Goal: Book appointment/travel/reservation

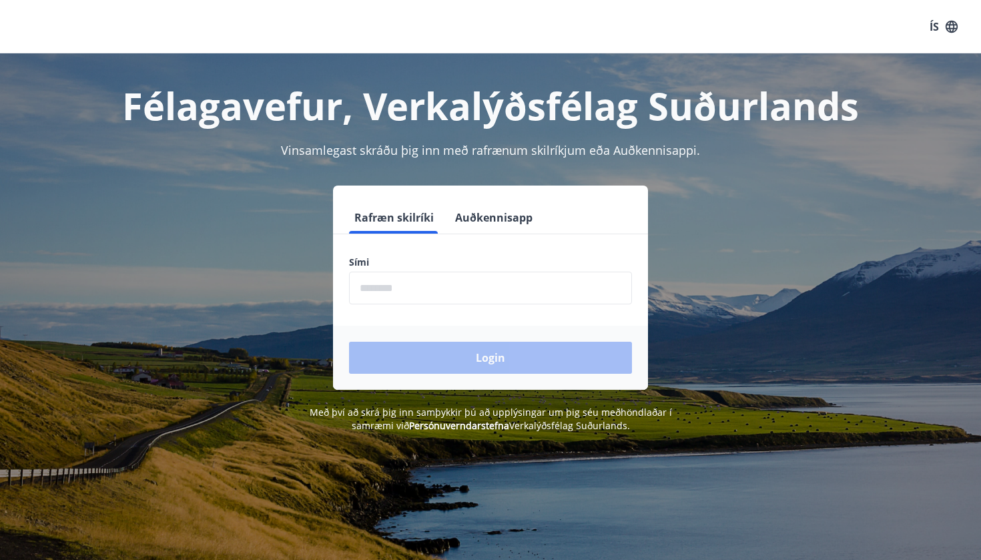
click at [472, 280] on input "phone" at bounding box center [490, 288] width 283 height 33
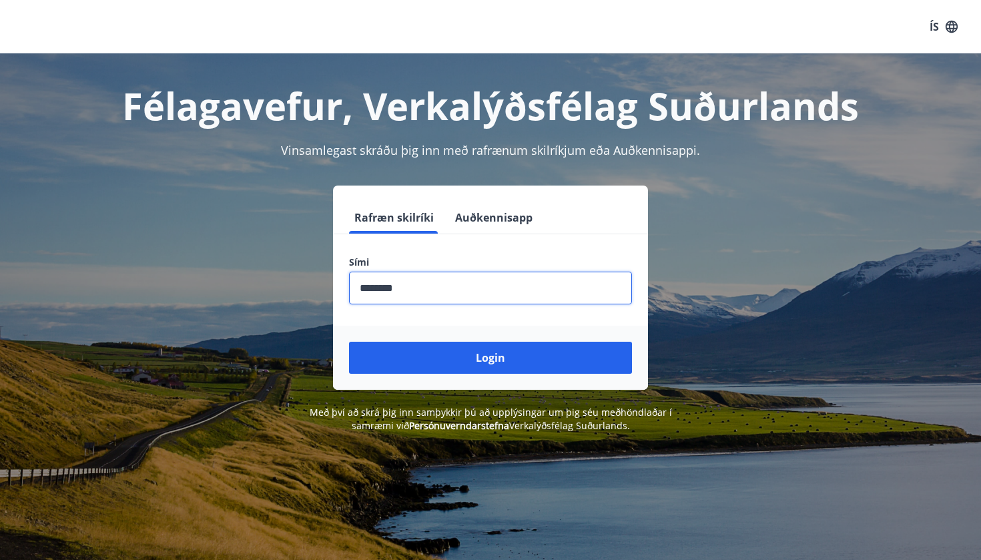
type input "********"
click at [490, 358] on button "Login" at bounding box center [490, 358] width 283 height 32
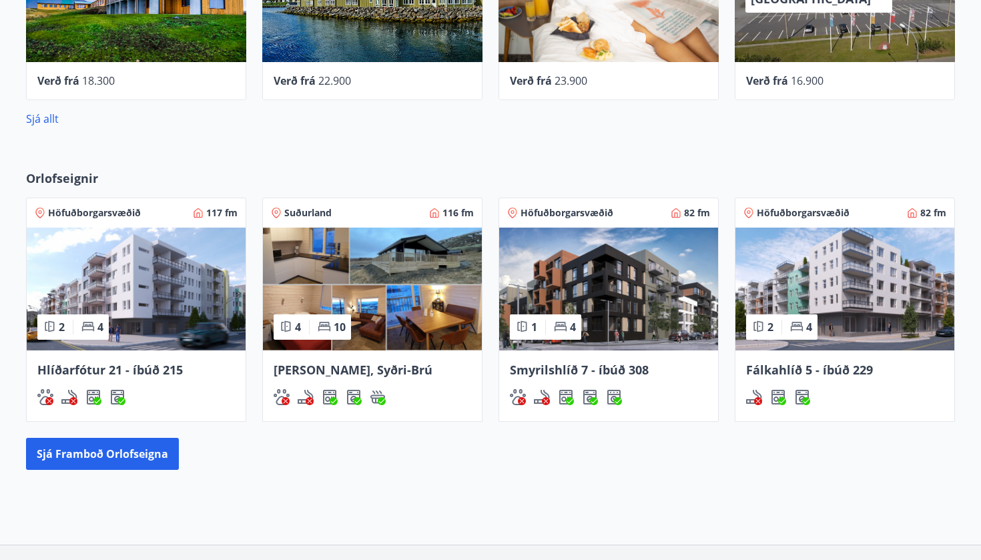
scroll to position [725, 0]
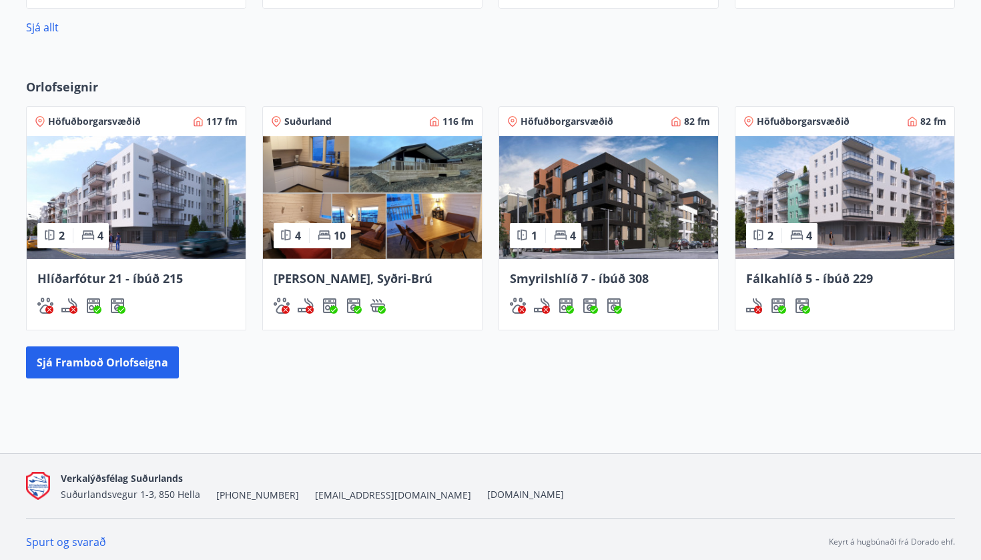
click at [605, 278] on span "Smyrilshlíð 7 - íbúð 308" at bounding box center [579, 278] width 139 height 16
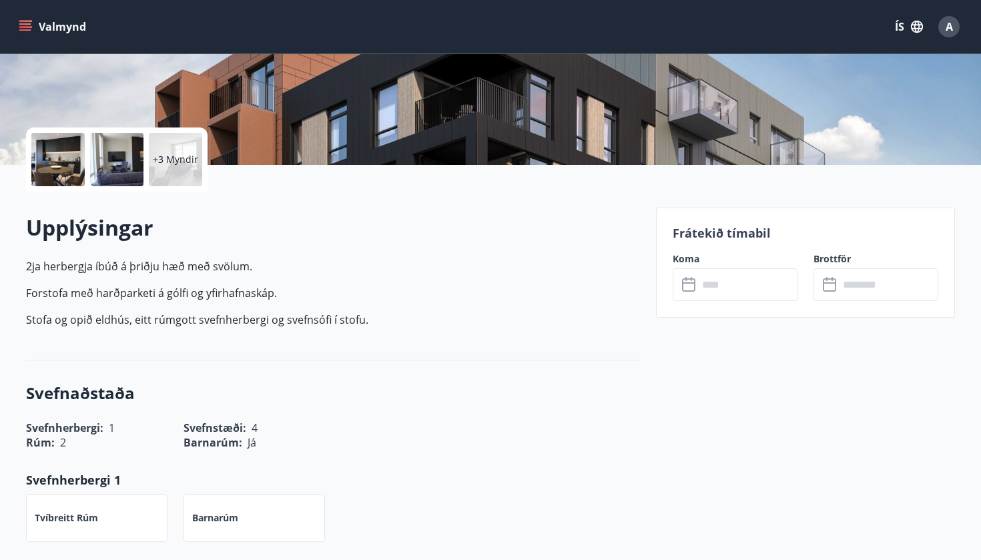
scroll to position [237, 0]
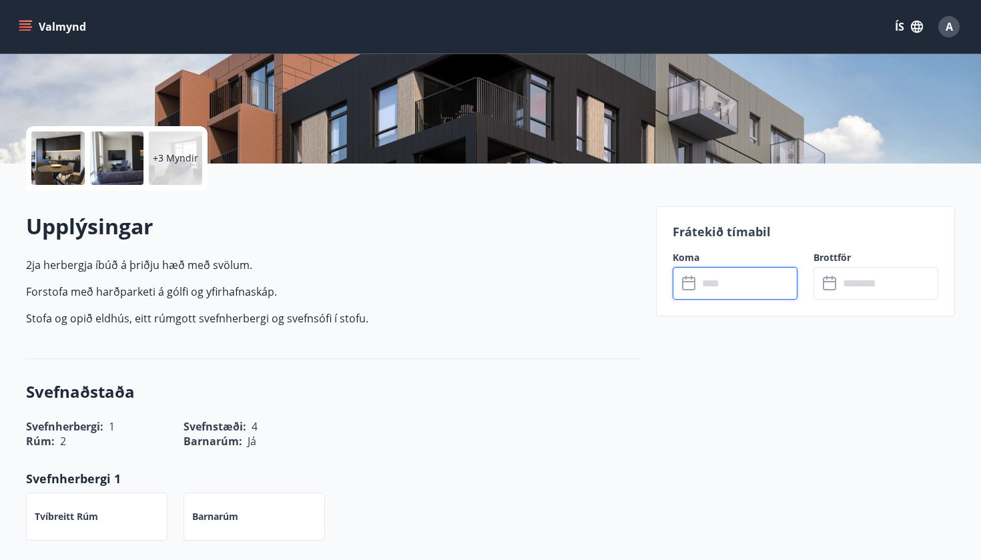
click at [723, 294] on input "text" at bounding box center [747, 283] width 99 height 33
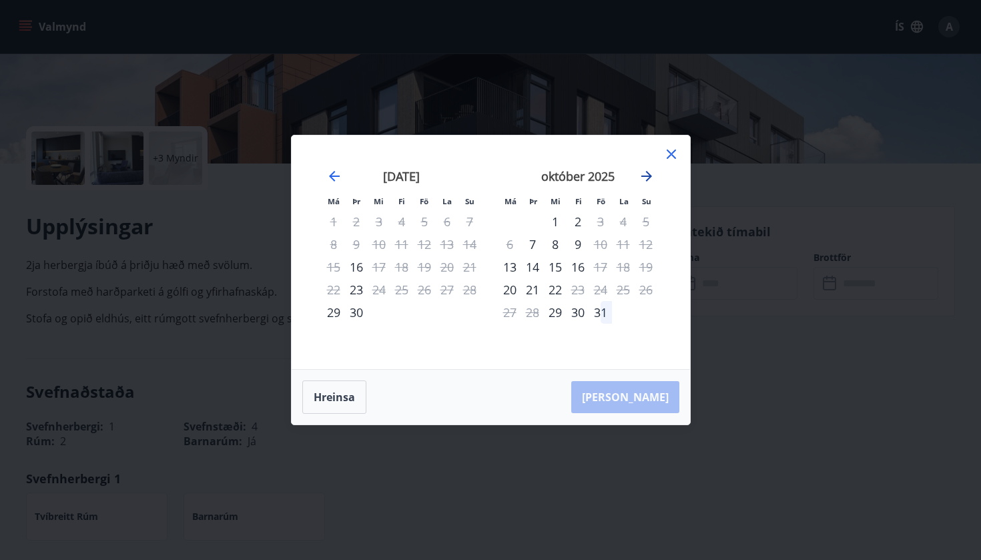
click at [652, 176] on icon "Move forward to switch to the next month." at bounding box center [647, 176] width 16 height 16
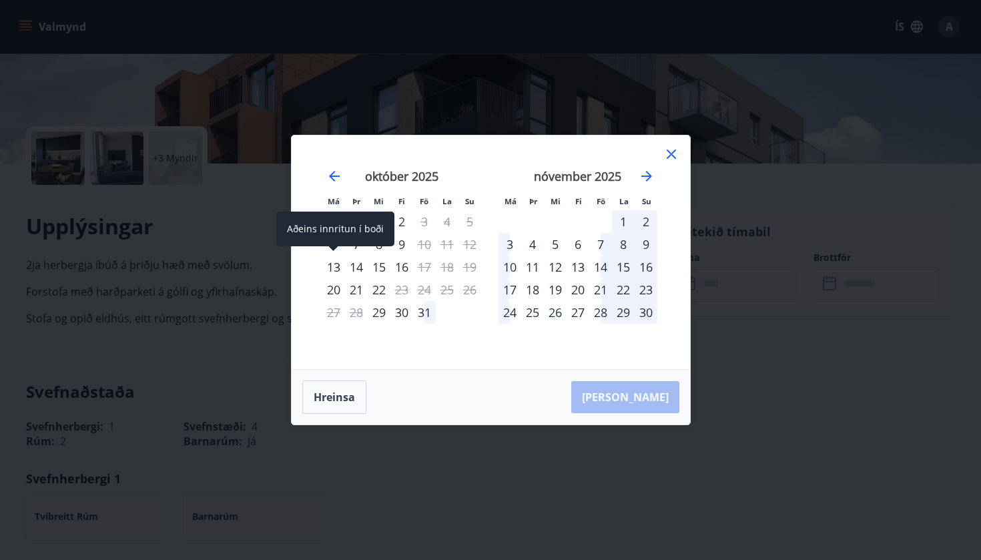
click at [337, 268] on div "13" at bounding box center [333, 267] width 23 height 23
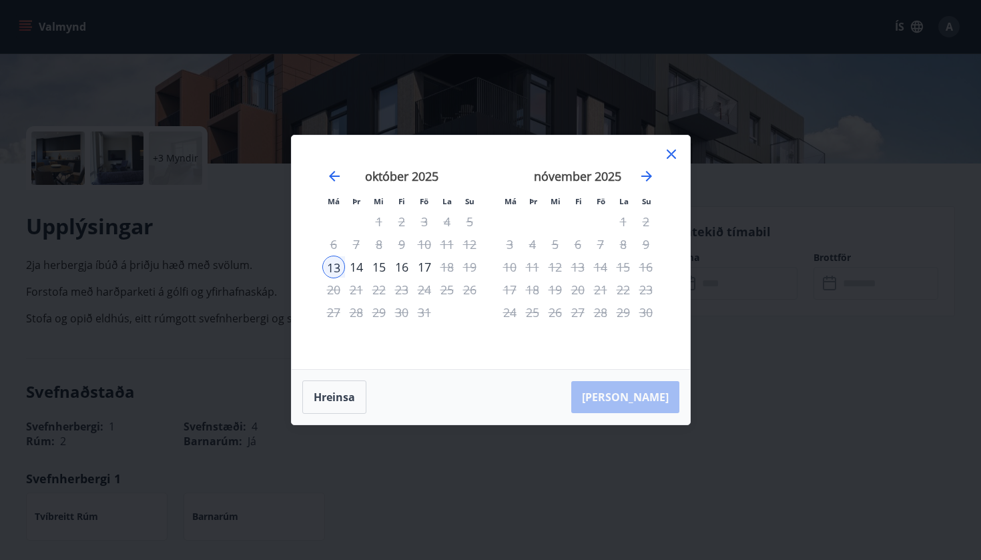
click at [400, 267] on div "16" at bounding box center [401, 267] width 23 height 23
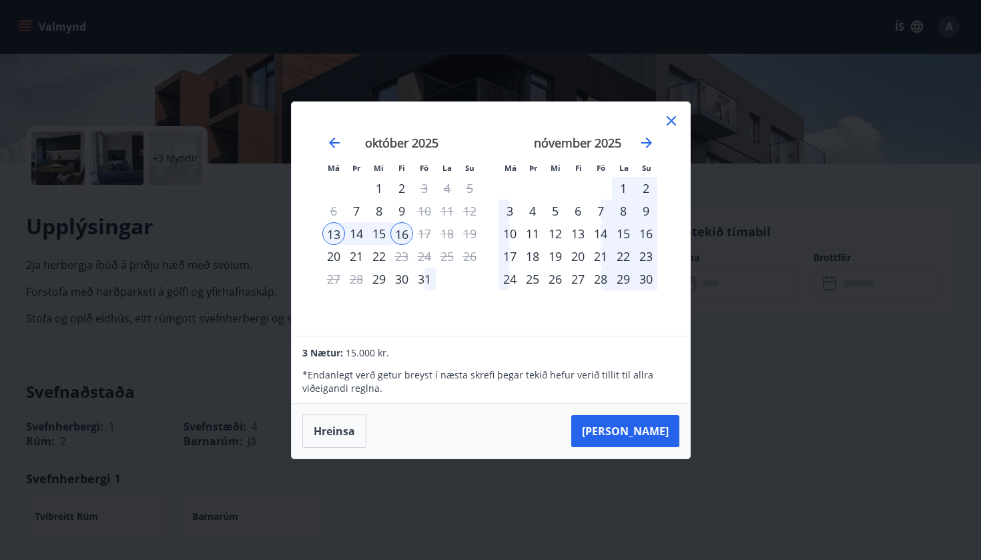
click at [670, 117] on icon at bounding box center [671, 121] width 16 height 16
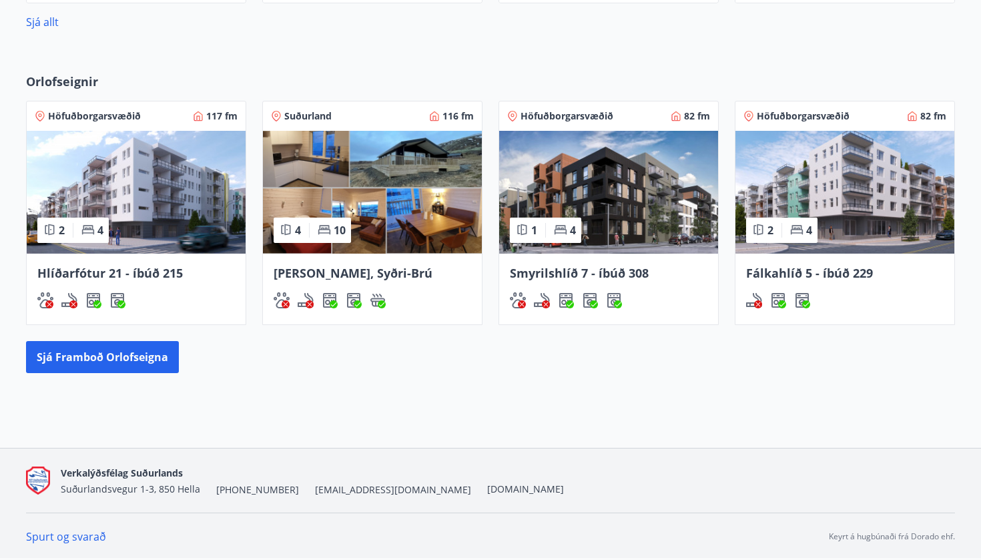
scroll to position [731, 0]
click at [822, 272] on span "Fálkahlíð 5 - íbúð 229" at bounding box center [809, 273] width 127 height 16
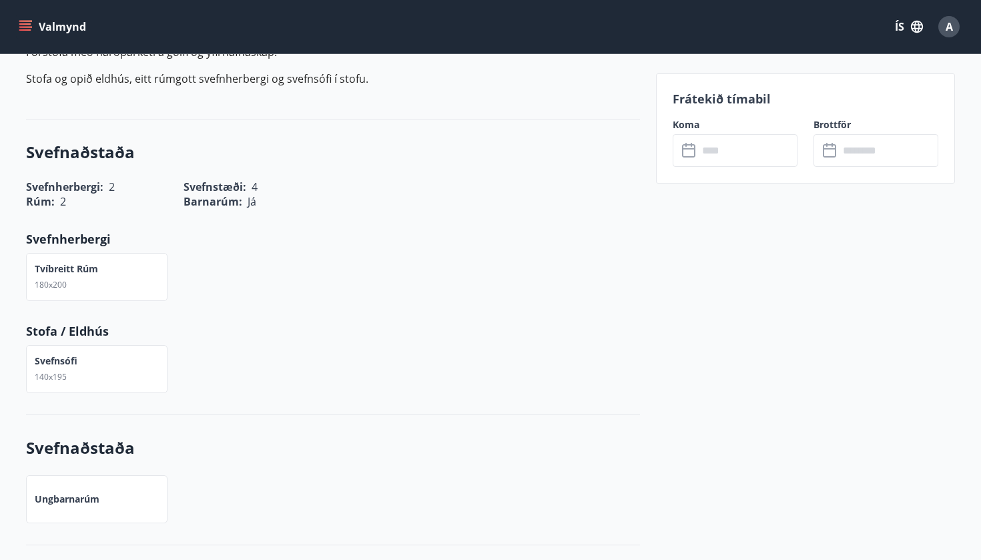
scroll to position [468, 0]
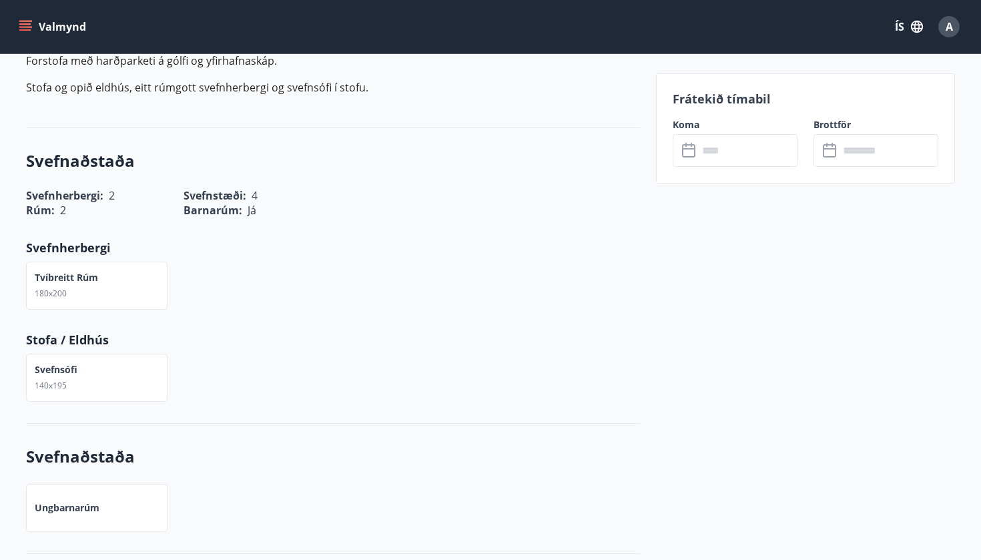
click at [749, 162] on input "text" at bounding box center [747, 150] width 99 height 33
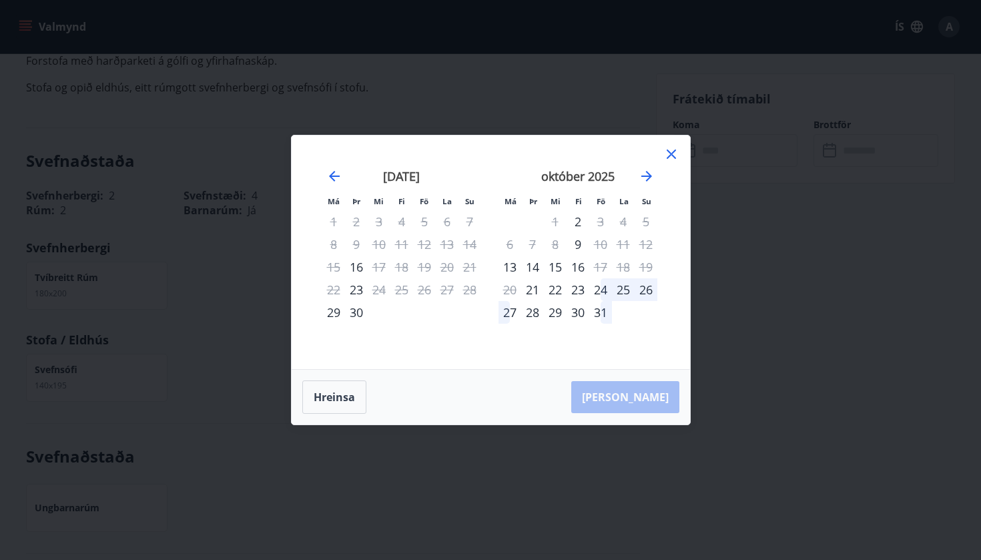
click at [508, 248] on div "6" at bounding box center [510, 244] width 23 height 23
click at [538, 246] on div "7" at bounding box center [532, 244] width 23 height 23
click at [533, 246] on div "7" at bounding box center [532, 244] width 23 height 23
click at [550, 246] on div "8" at bounding box center [555, 244] width 23 height 23
click at [672, 155] on icon at bounding box center [671, 153] width 9 height 9
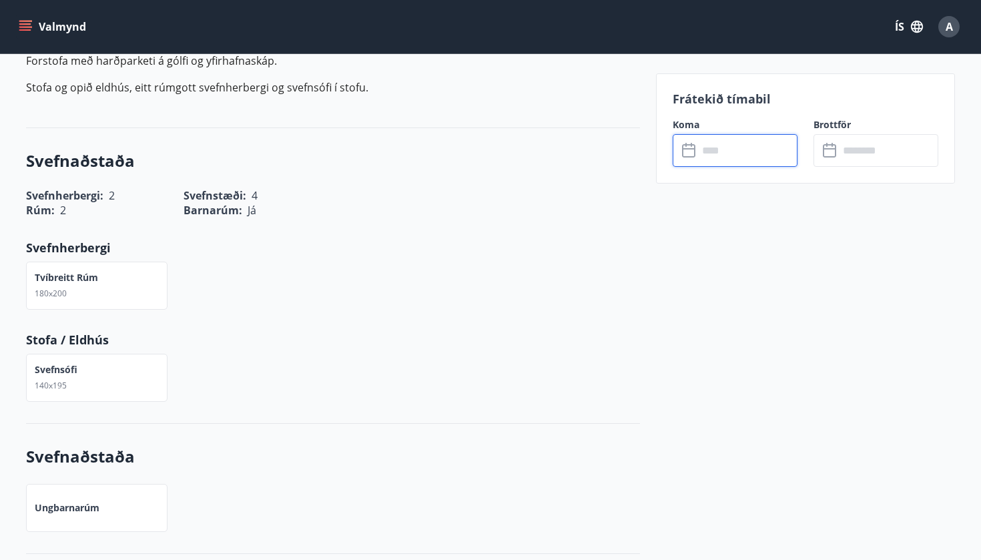
click at [746, 160] on input "text" at bounding box center [747, 150] width 99 height 33
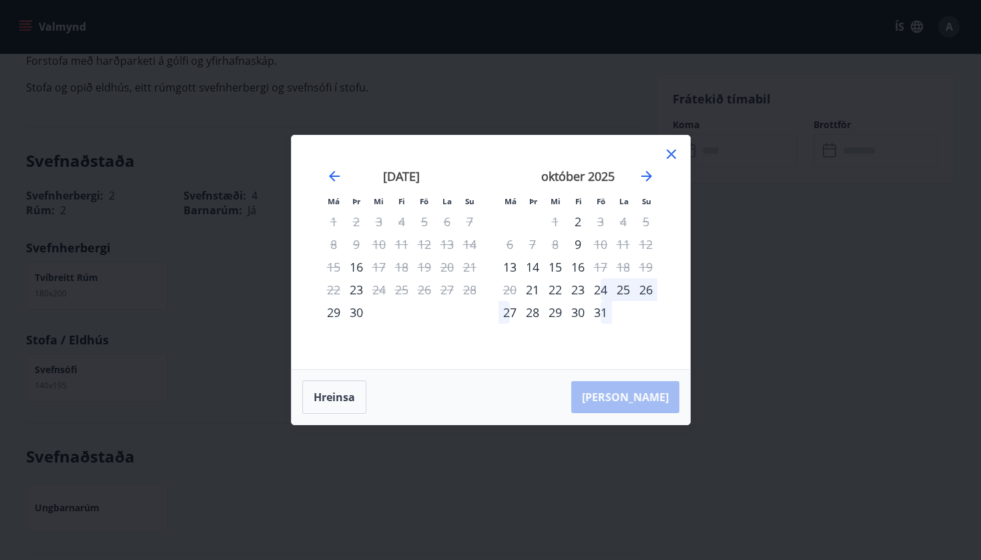
click at [677, 151] on icon at bounding box center [671, 154] width 16 height 16
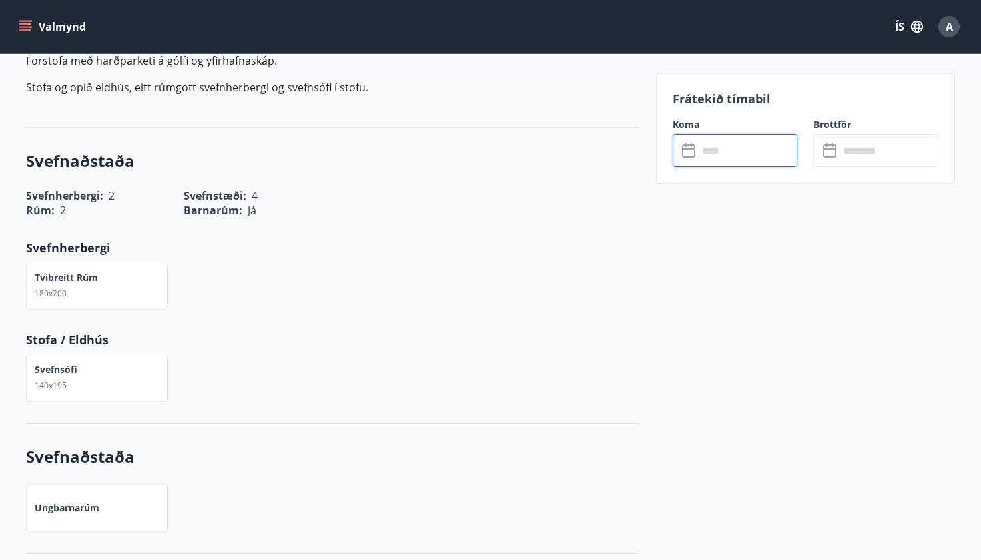
click at [708, 151] on input "text" at bounding box center [747, 150] width 99 height 33
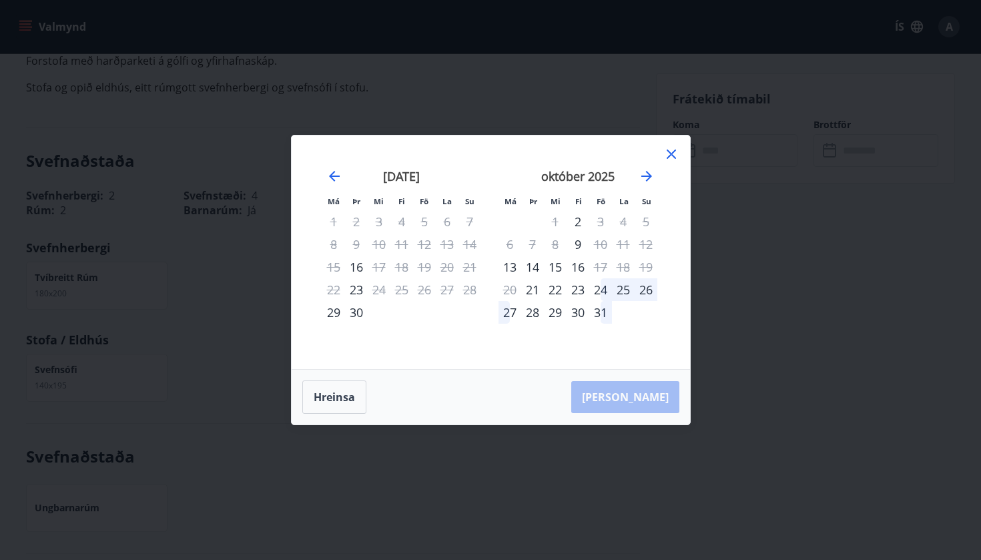
click at [669, 151] on icon at bounding box center [671, 154] width 16 height 16
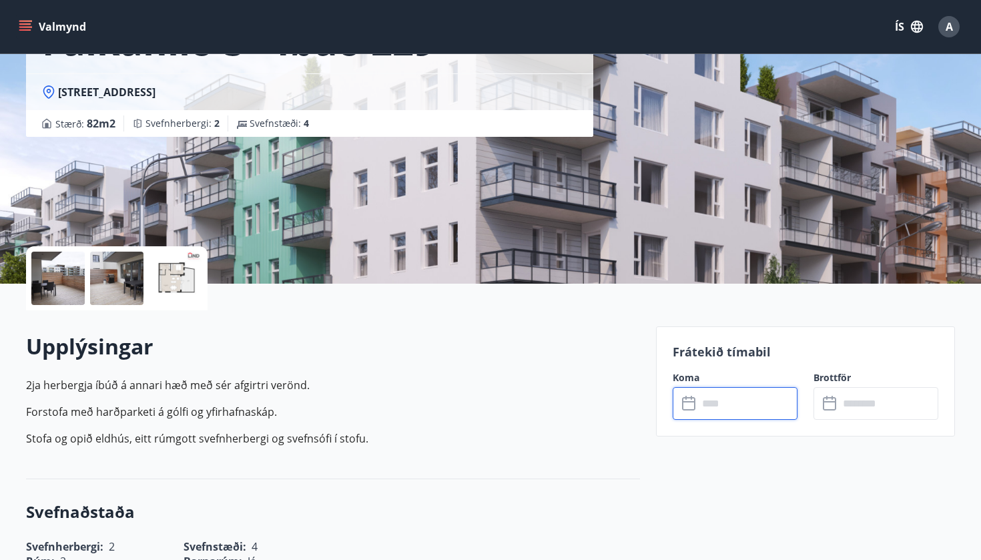
scroll to position [63, 0]
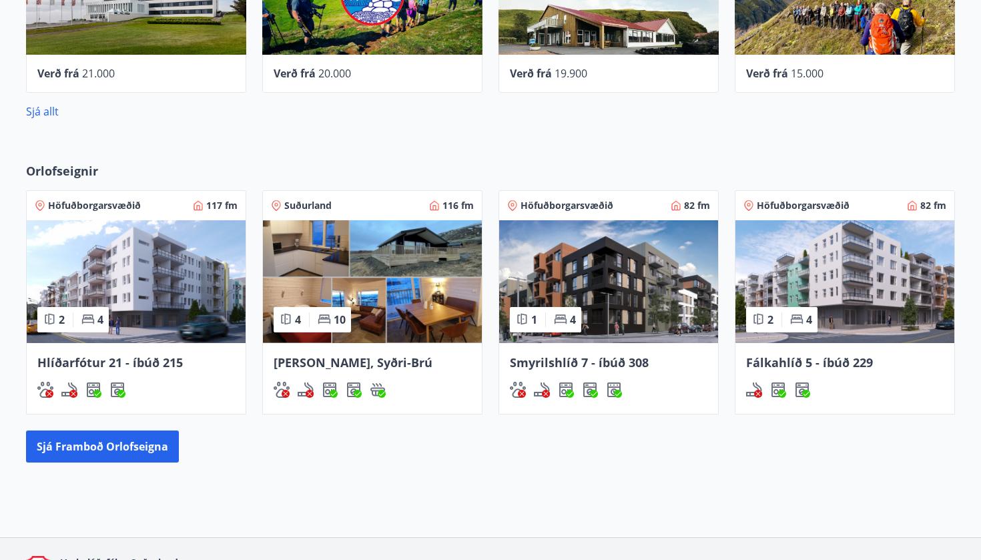
scroll to position [642, 0]
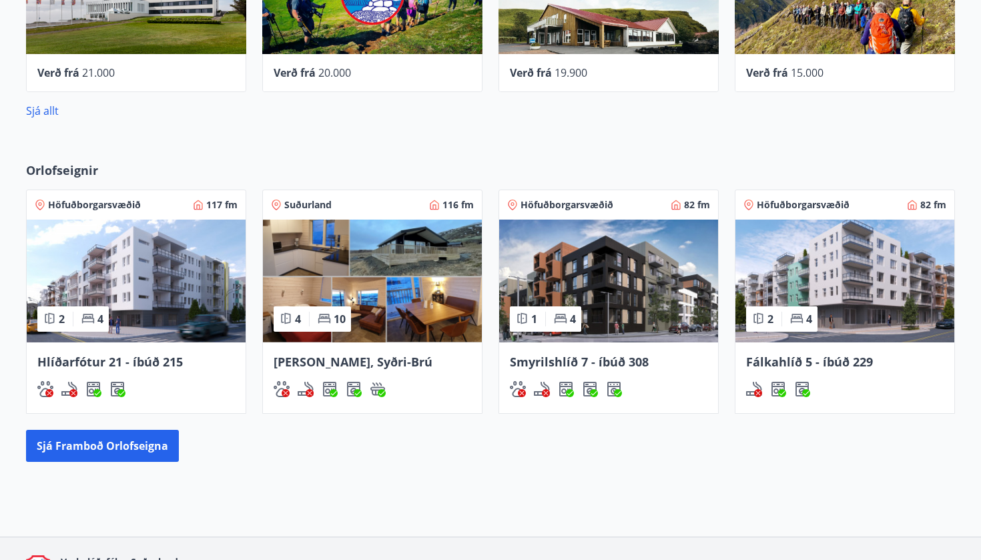
click at [828, 367] on span "Fálkahlíð 5 - íbúð 229" at bounding box center [809, 362] width 127 height 16
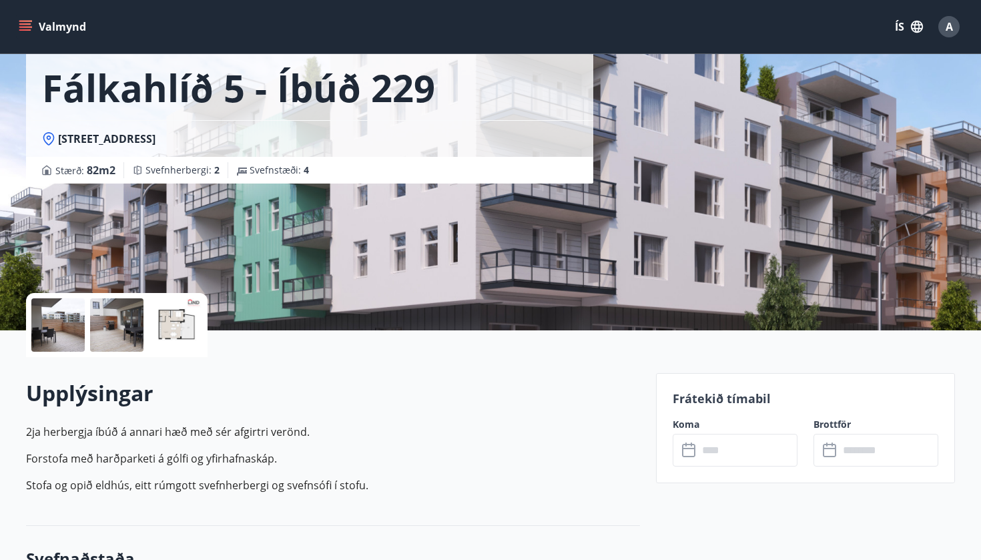
scroll to position [96, 0]
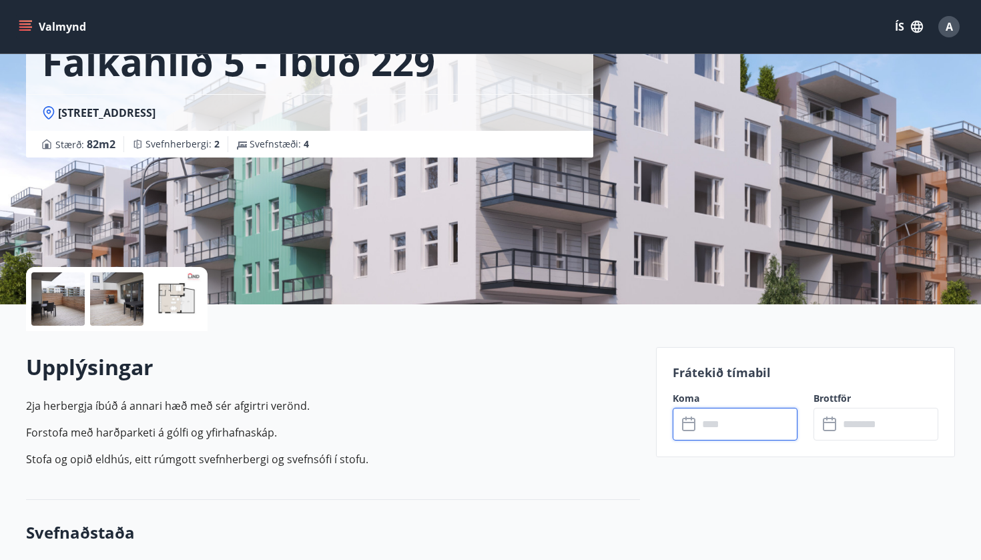
click at [779, 424] on input "text" at bounding box center [747, 424] width 99 height 33
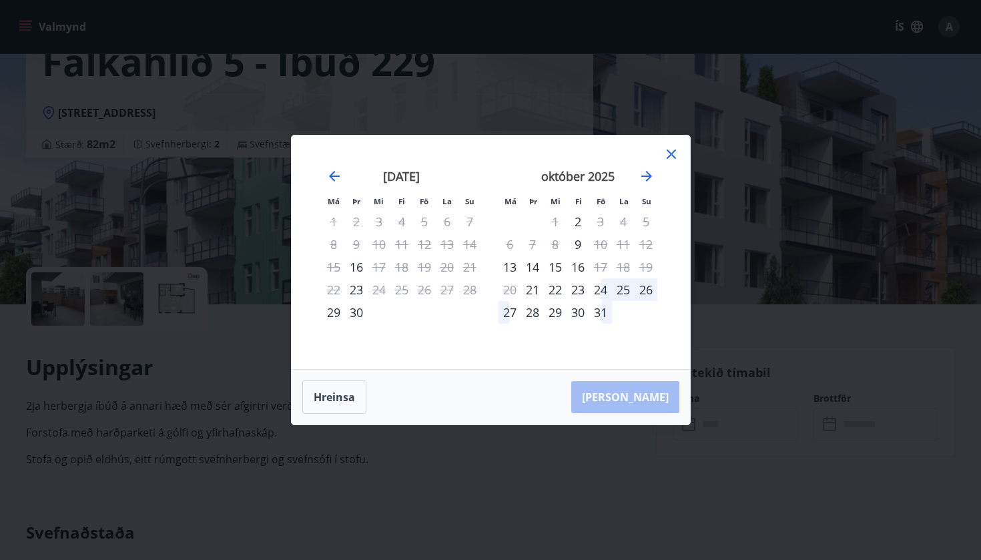
click at [500, 246] on div "6" at bounding box center [510, 244] width 23 height 23
click at [678, 153] on icon at bounding box center [671, 154] width 16 height 16
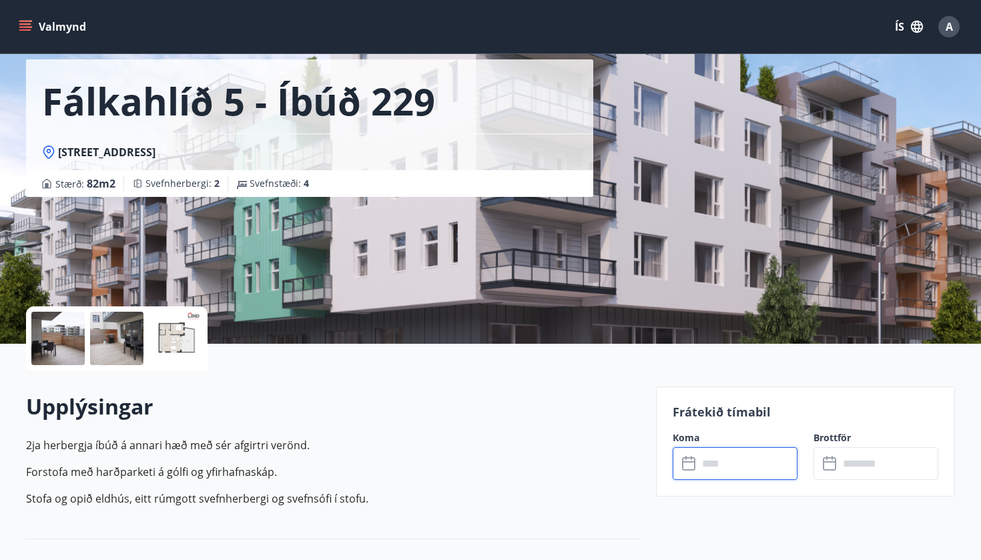
scroll to position [55, 0]
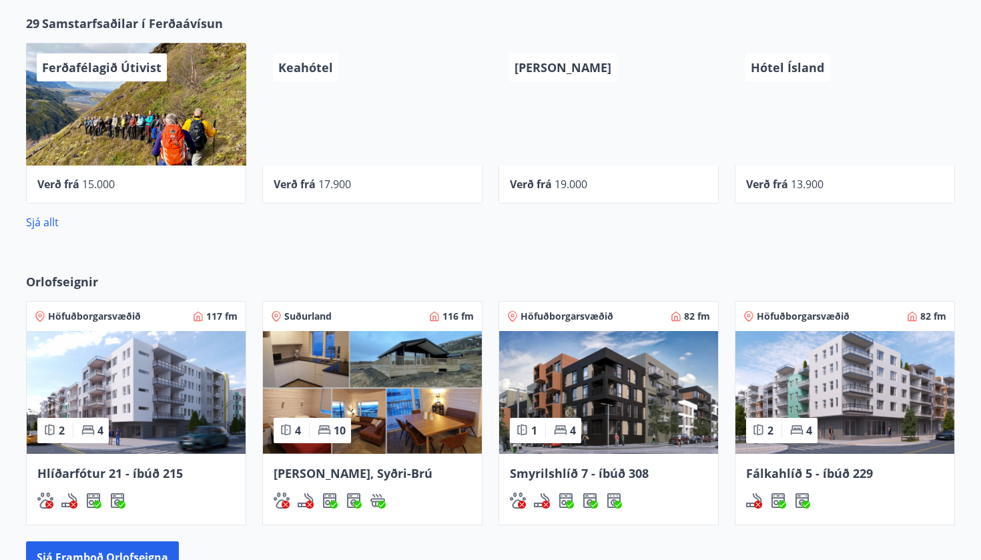
scroll to position [539, 0]
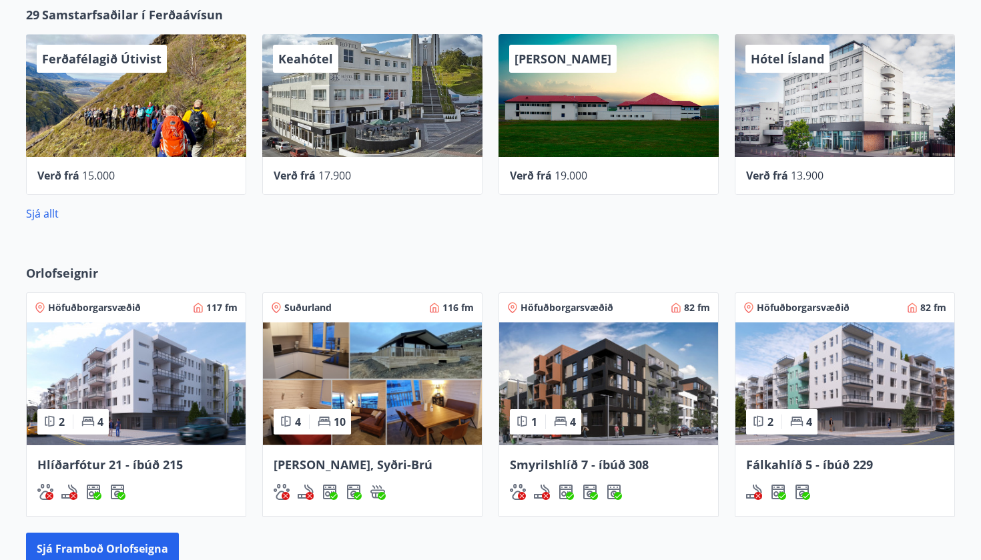
click at [135, 462] on span "Hlíðarfótur 21 - íbúð 215" at bounding box center [109, 464] width 145 height 16
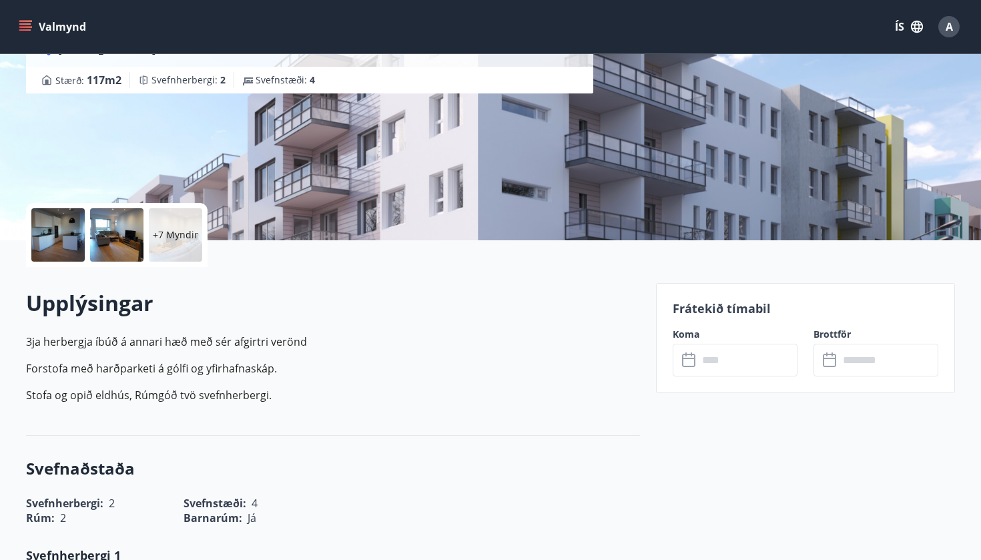
scroll to position [161, 0]
click at [694, 357] on icon at bounding box center [688, 357] width 13 height 1
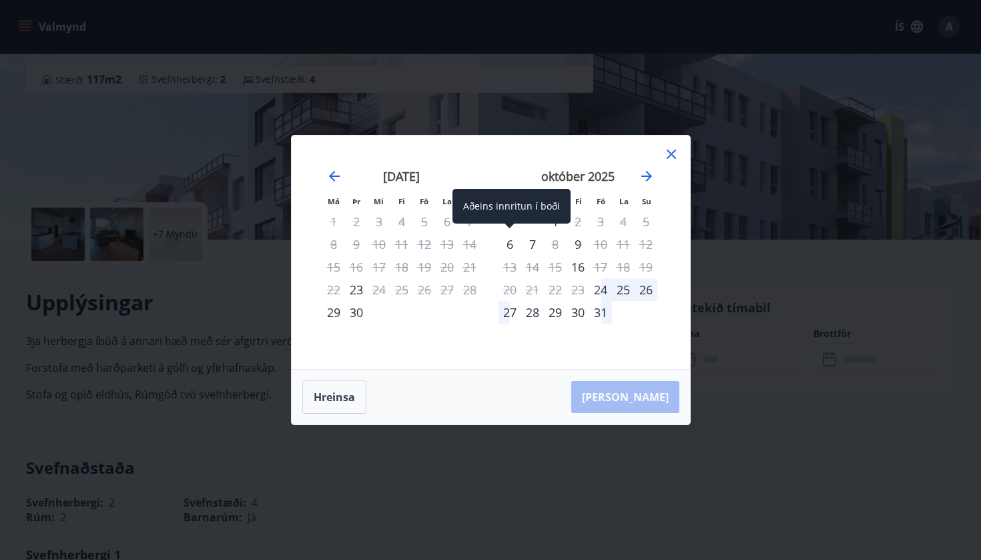
click at [510, 244] on div "6" at bounding box center [510, 244] width 23 height 23
click at [669, 155] on icon at bounding box center [671, 153] width 9 height 9
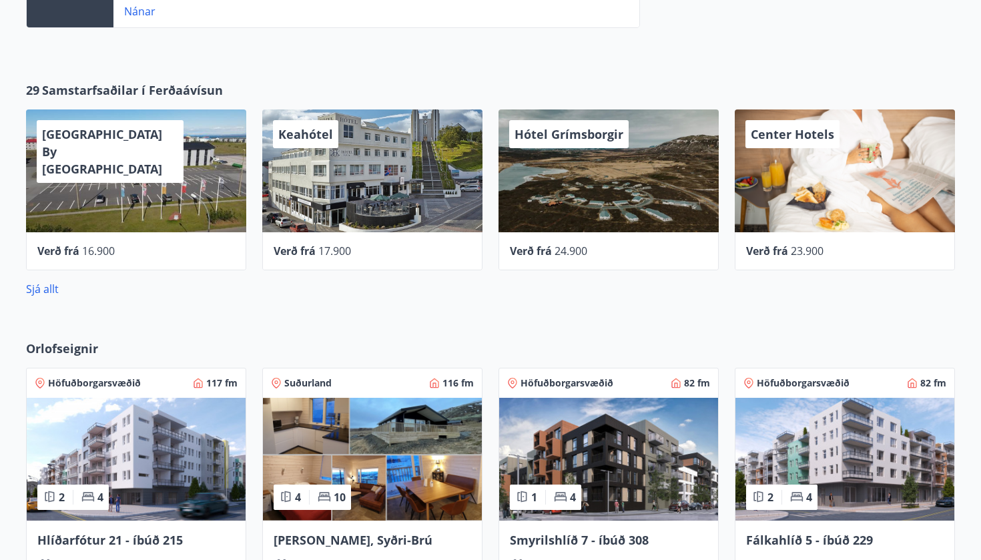
scroll to position [537, 0]
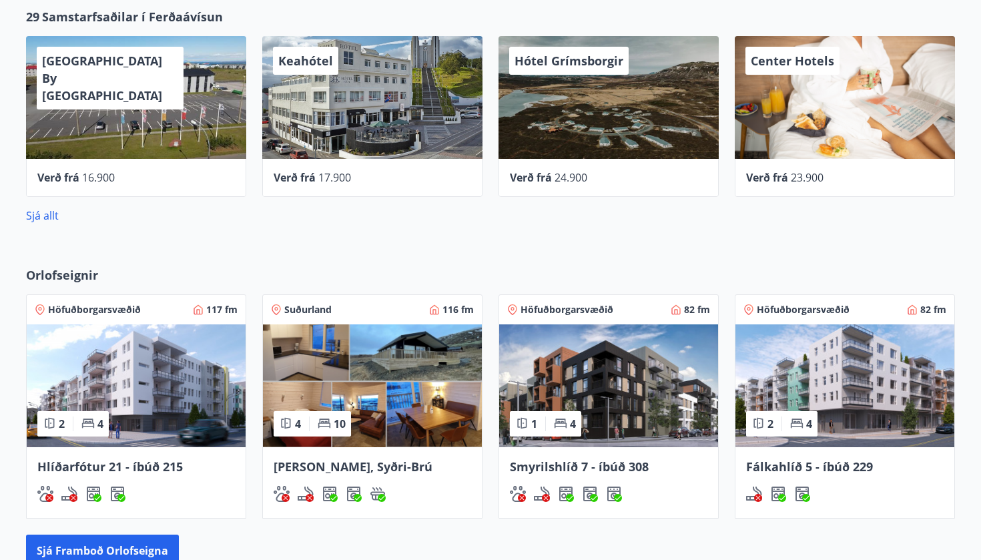
click at [771, 468] on span "Fálkahlíð 5 - íbúð 229" at bounding box center [809, 466] width 127 height 16
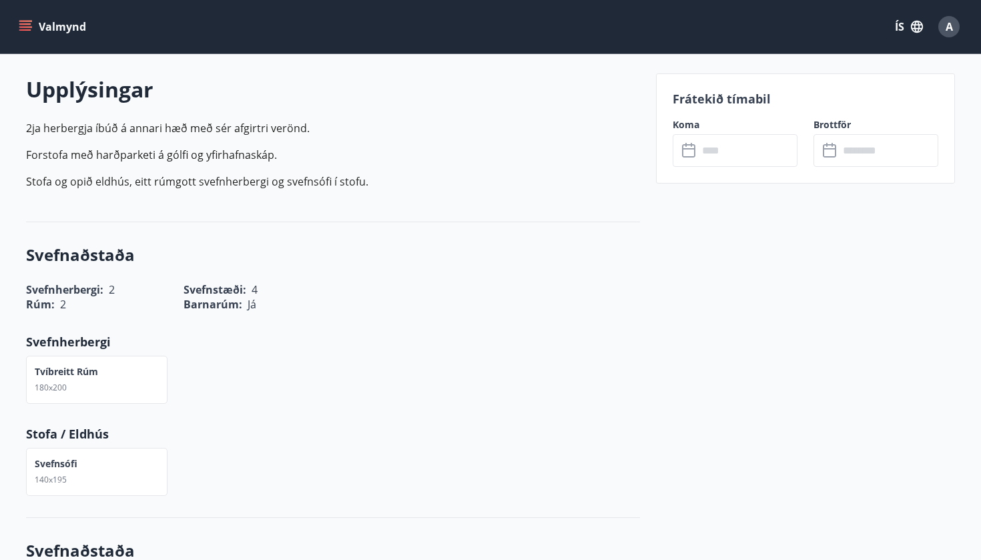
scroll to position [406, 0]
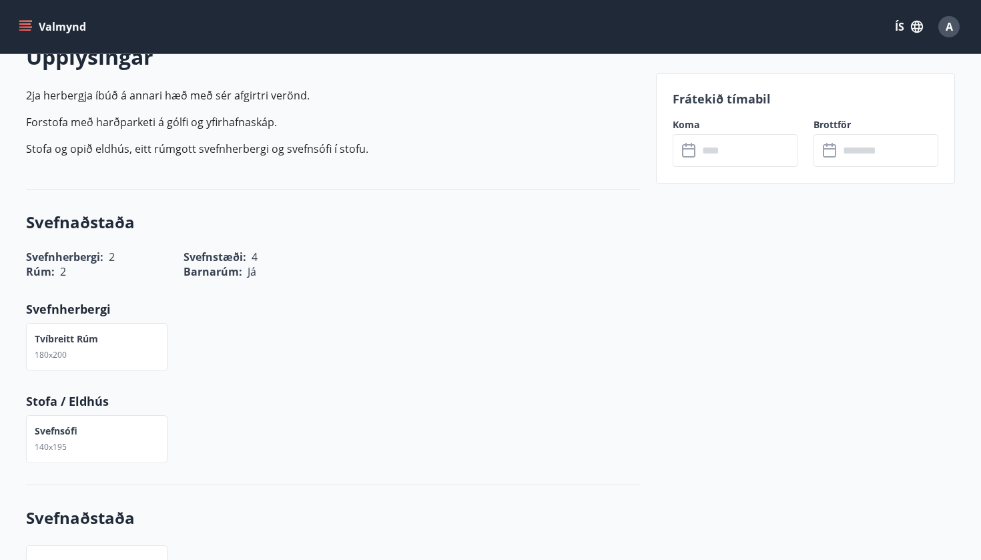
click at [764, 159] on input "text" at bounding box center [747, 150] width 99 height 33
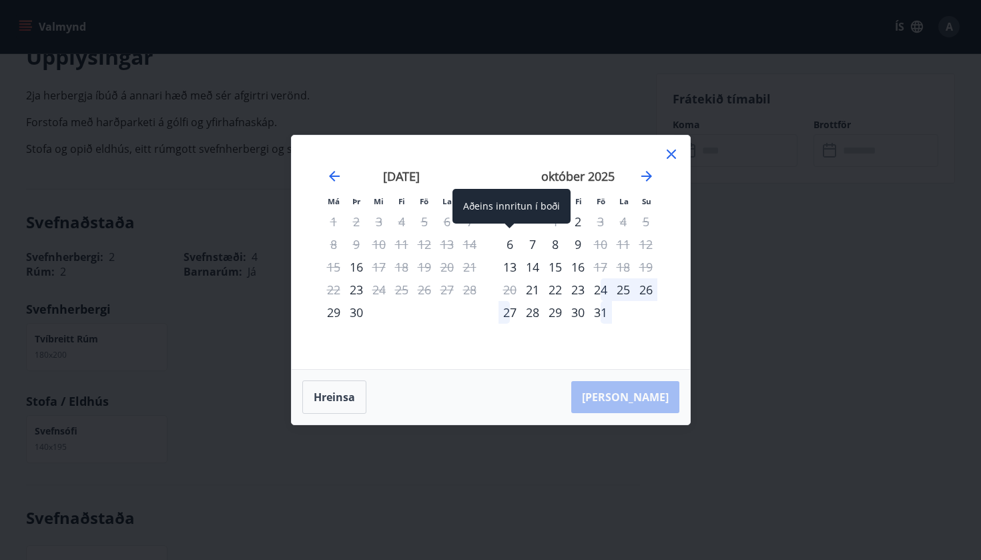
click at [510, 249] on div "6" at bounding box center [510, 244] width 23 height 23
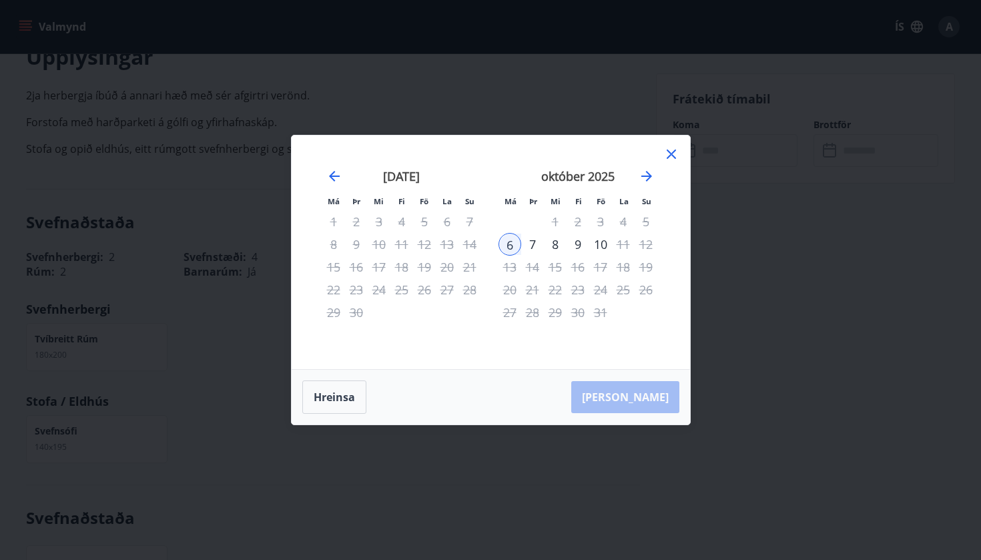
click at [575, 244] on div "9" at bounding box center [578, 244] width 23 height 23
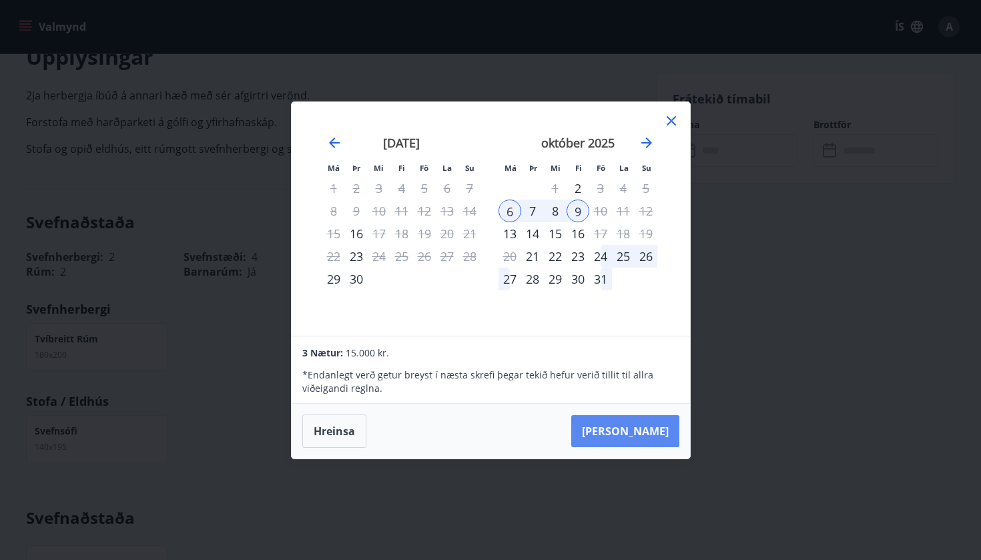
click at [659, 442] on button "[PERSON_NAME]" at bounding box center [625, 431] width 108 height 32
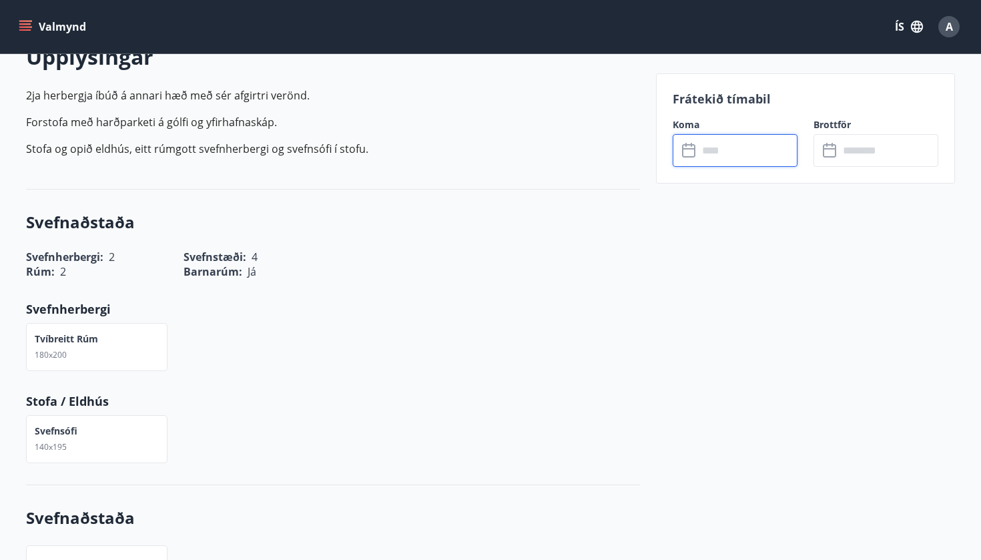
type input "******"
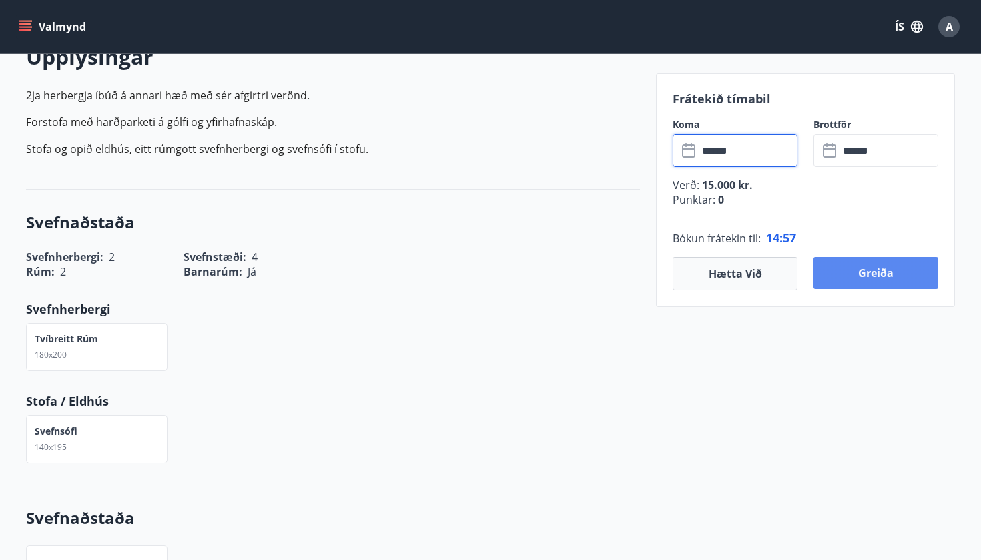
click at [866, 275] on button "Greiða" at bounding box center [875, 273] width 125 height 32
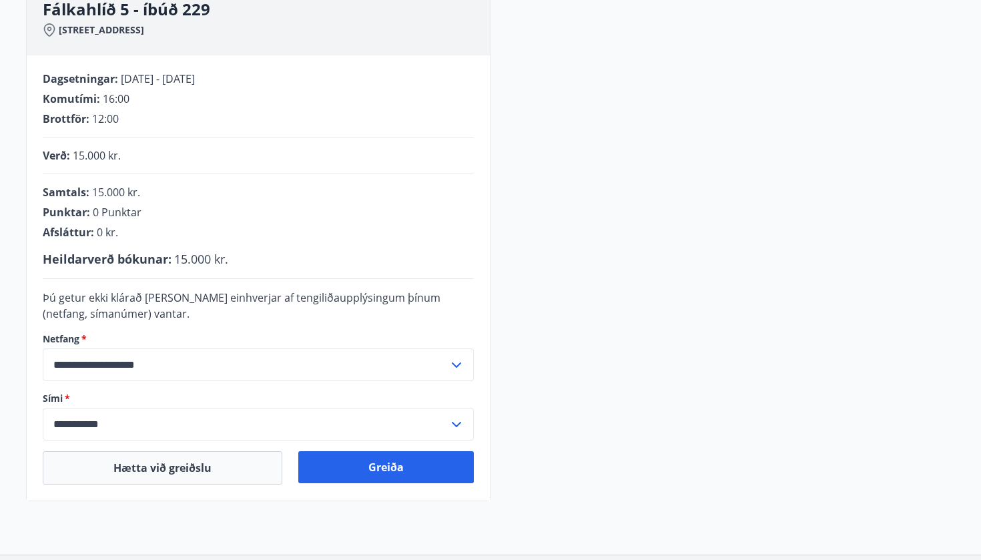
scroll to position [226, 0]
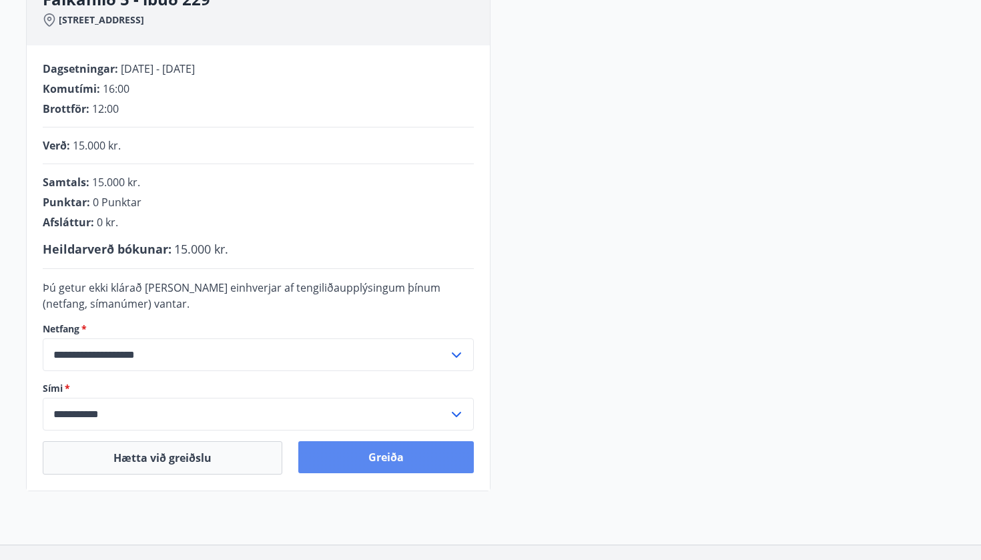
click at [370, 459] on button "Greiða" at bounding box center [386, 457] width 176 height 32
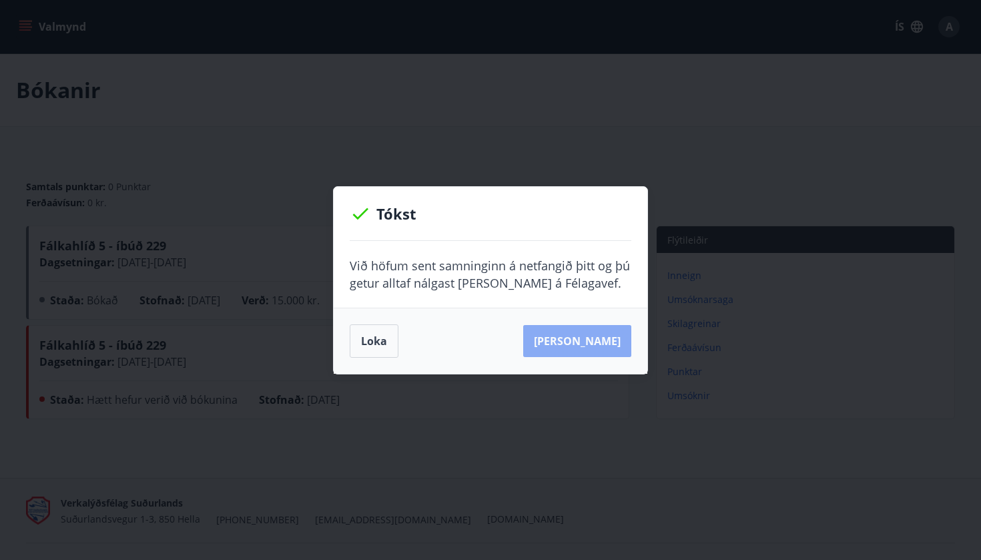
click at [617, 344] on button "[PERSON_NAME]" at bounding box center [577, 341] width 108 height 32
click at [390, 335] on button "Loka" at bounding box center [374, 340] width 49 height 33
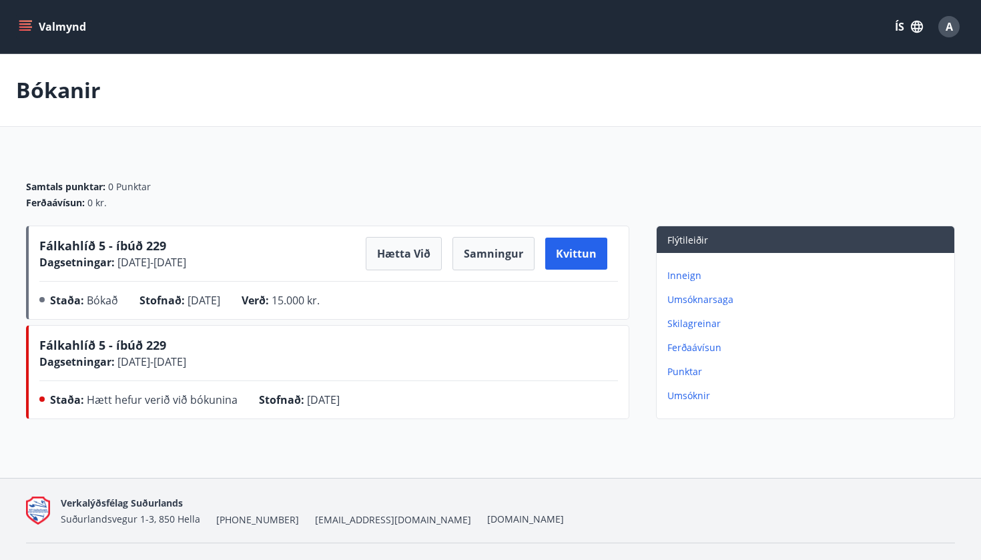
click at [42, 23] on button "Valmynd" at bounding box center [53, 27] width 75 height 24
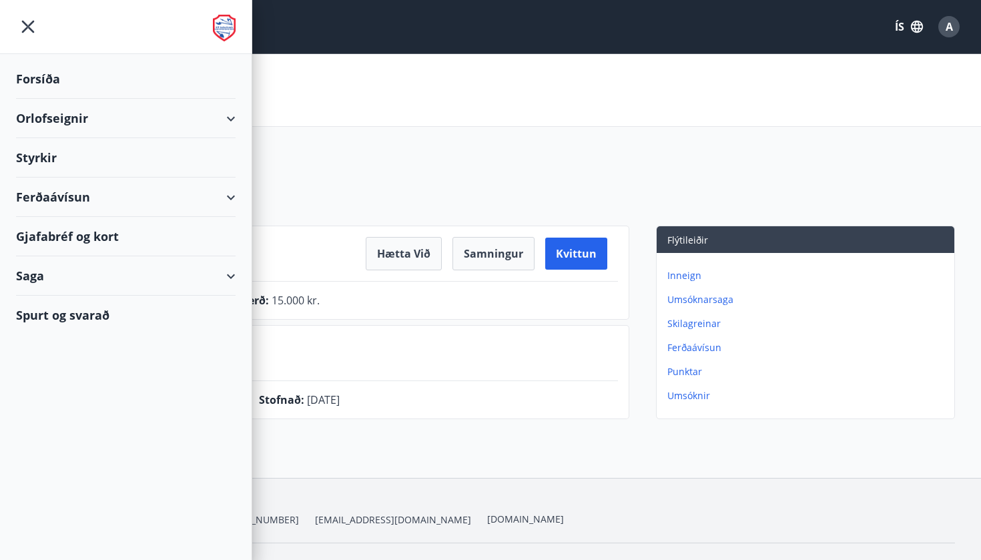
click at [313, 80] on div "Bókanir" at bounding box center [490, 90] width 981 height 73
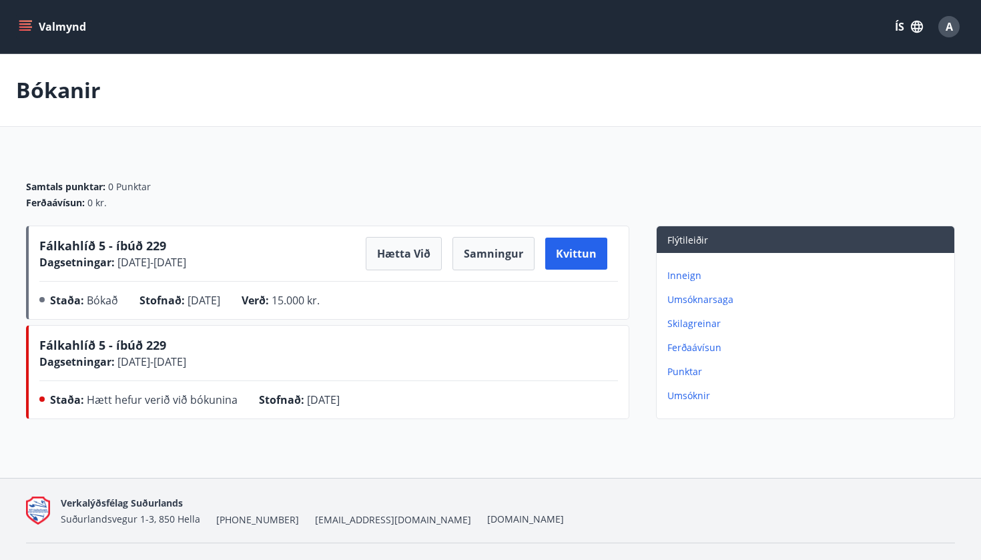
click at [85, 93] on p "Bókanir" at bounding box center [58, 89] width 85 height 29
click at [949, 24] on span "A" at bounding box center [949, 26] width 7 height 15
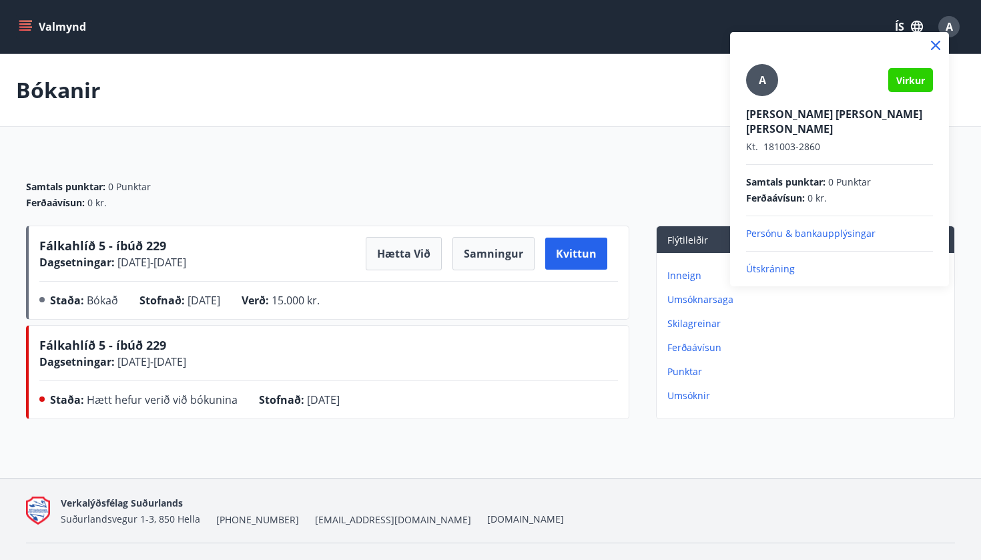
click at [583, 95] on div at bounding box center [490, 280] width 981 height 560
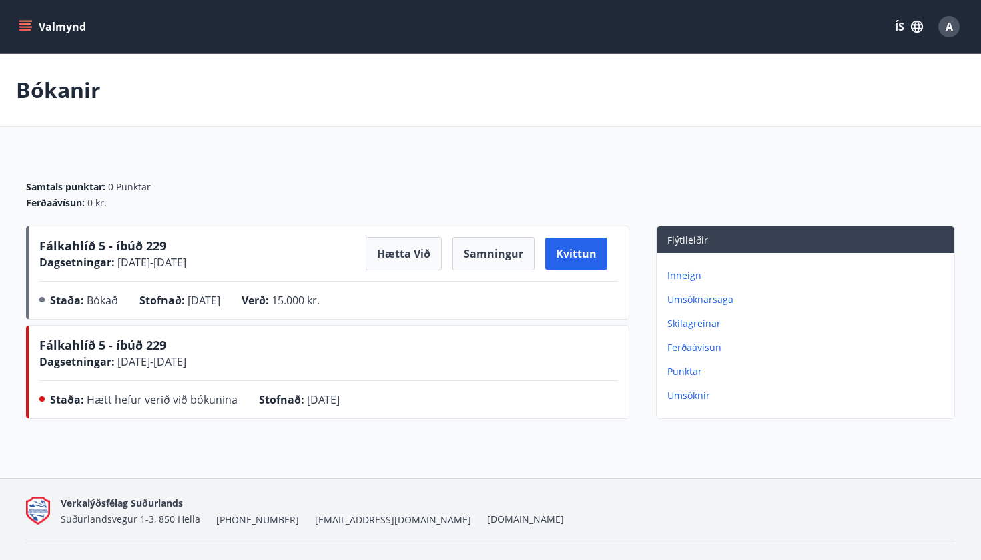
click at [45, 37] on button "Valmynd" at bounding box center [53, 27] width 75 height 24
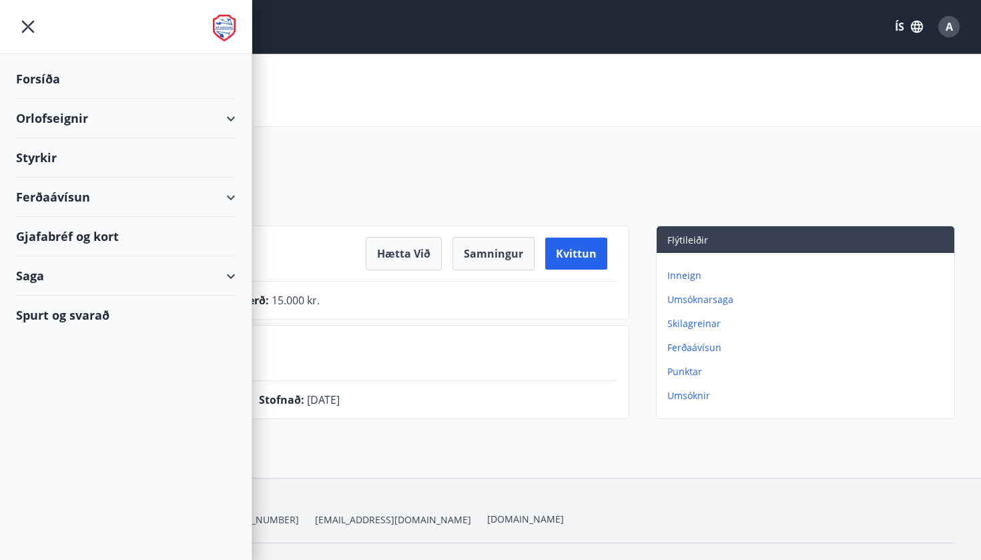
click at [76, 129] on div "Orlofseignir" at bounding box center [126, 118] width 220 height 39
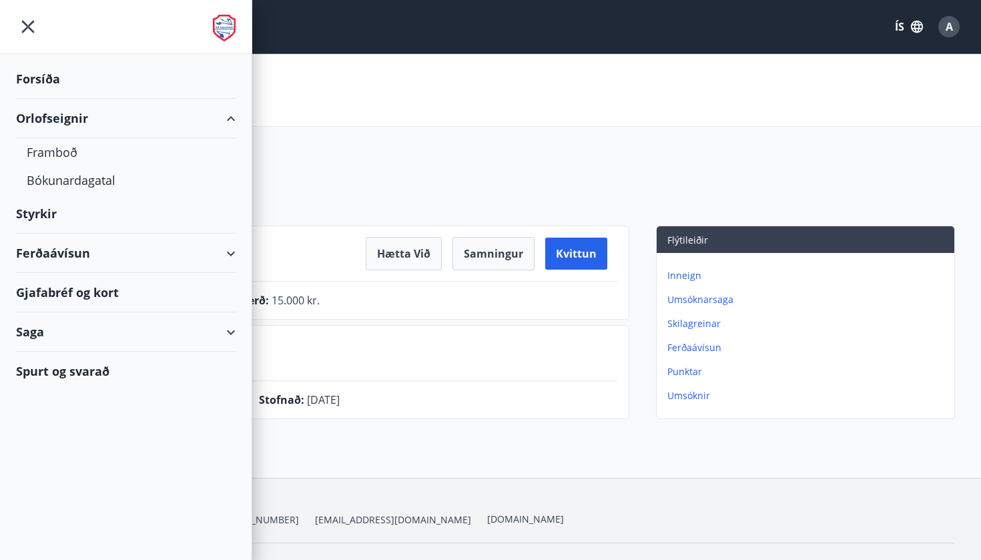
click at [100, 121] on div "Orlofseignir" at bounding box center [126, 118] width 220 height 39
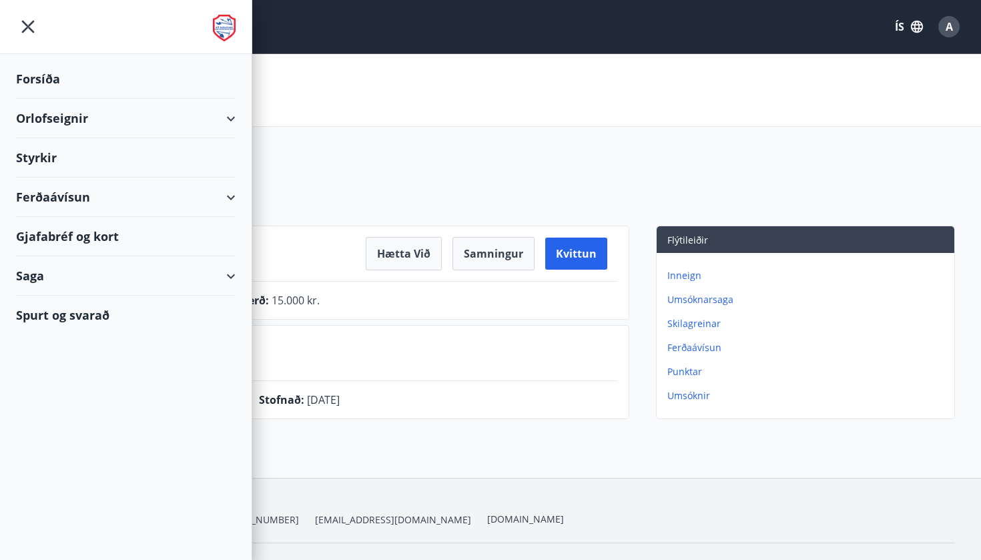
click at [221, 118] on div "Orlofseignir" at bounding box center [126, 118] width 220 height 39
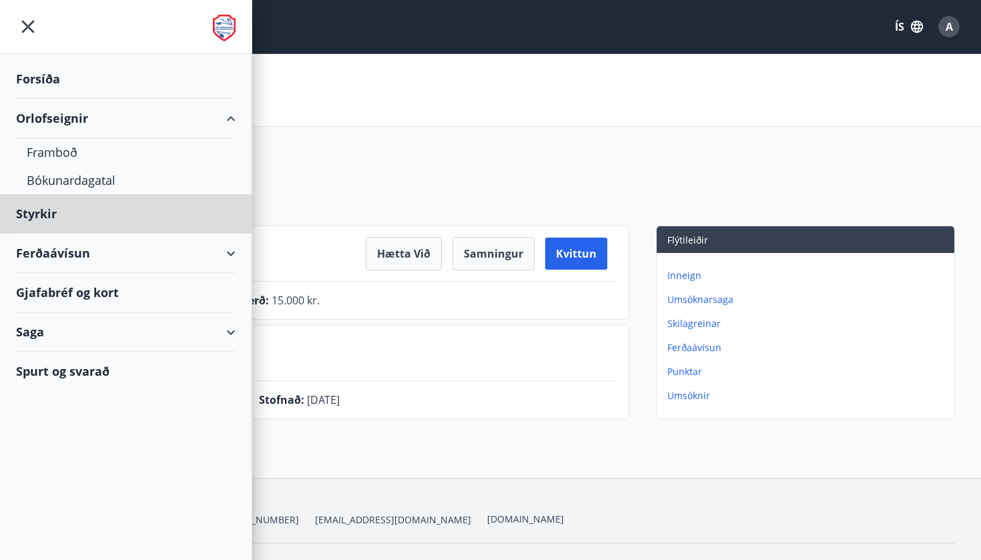
click at [64, 84] on div "Forsíða" at bounding box center [126, 78] width 220 height 39
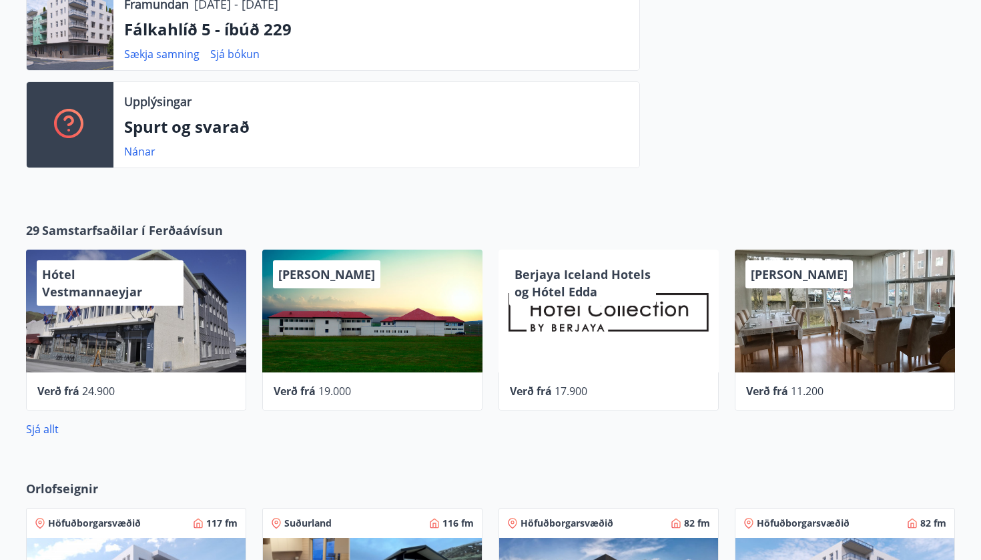
scroll to position [653, 0]
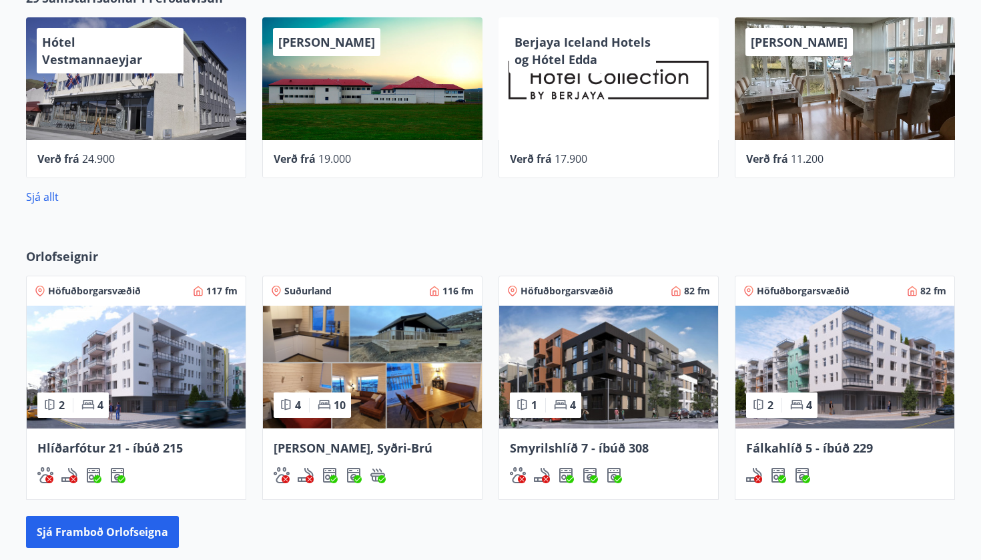
click at [577, 436] on div "Smyrilshlíð 7 - íbúð 308" at bounding box center [608, 463] width 219 height 71
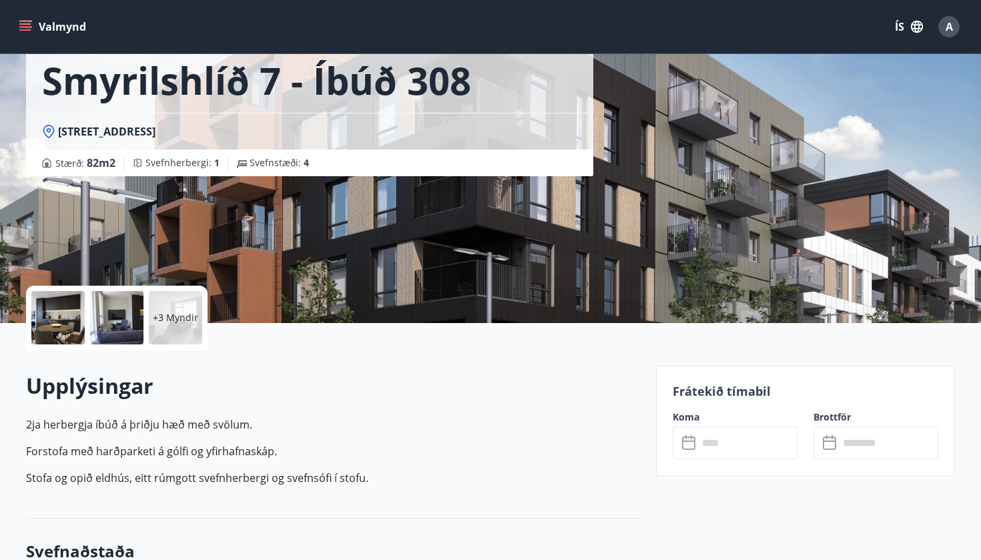
scroll to position [103, 0]
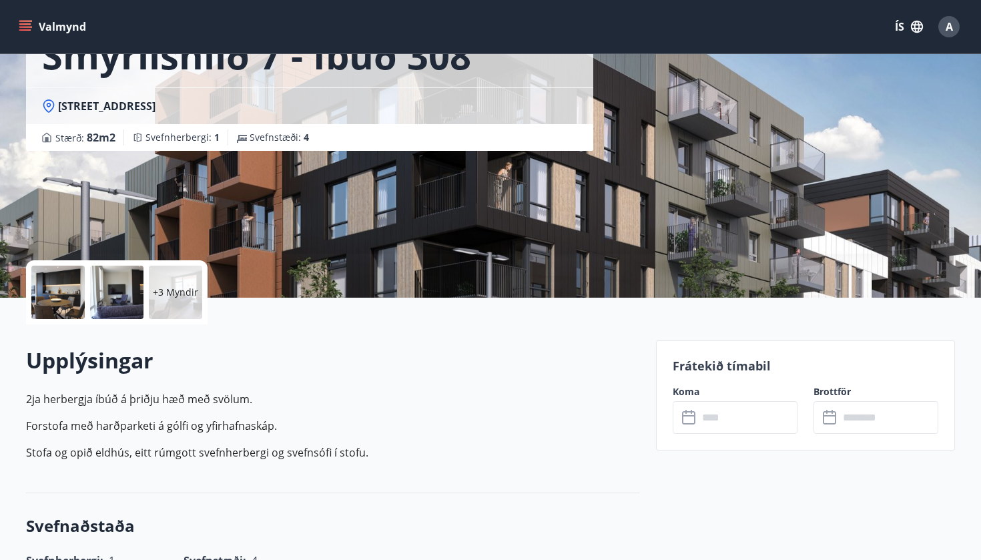
click at [720, 417] on input "text" at bounding box center [747, 417] width 99 height 33
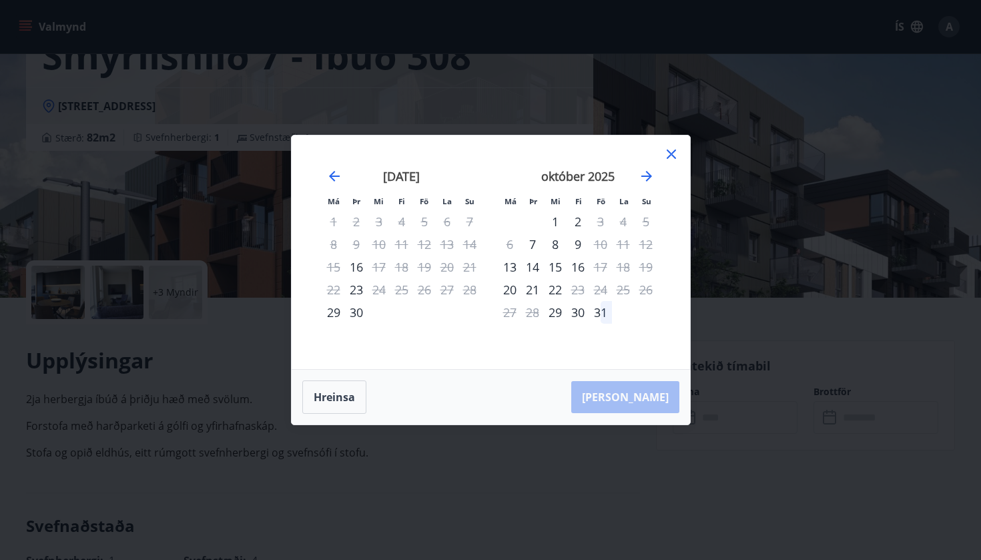
click at [670, 154] on icon at bounding box center [671, 154] width 16 height 16
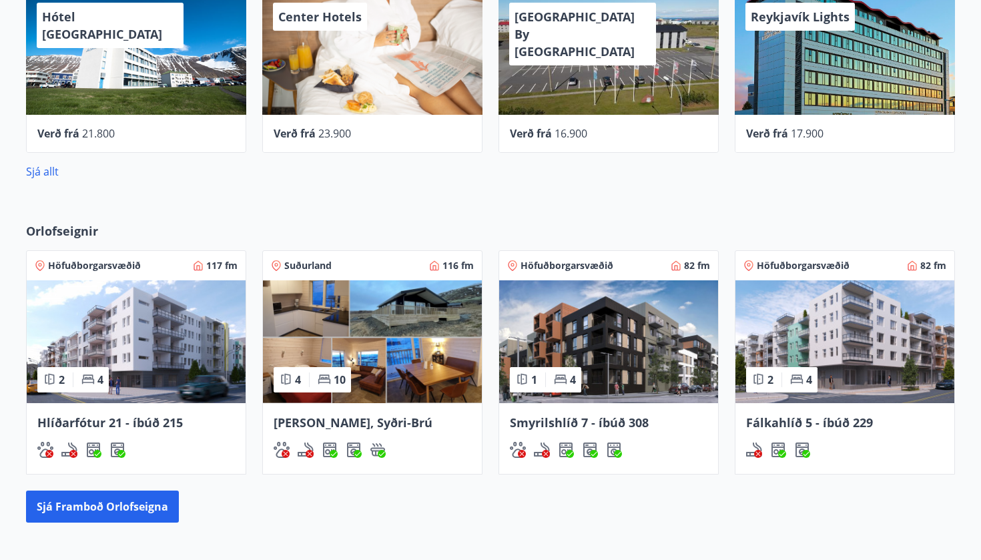
scroll to position [759, 0]
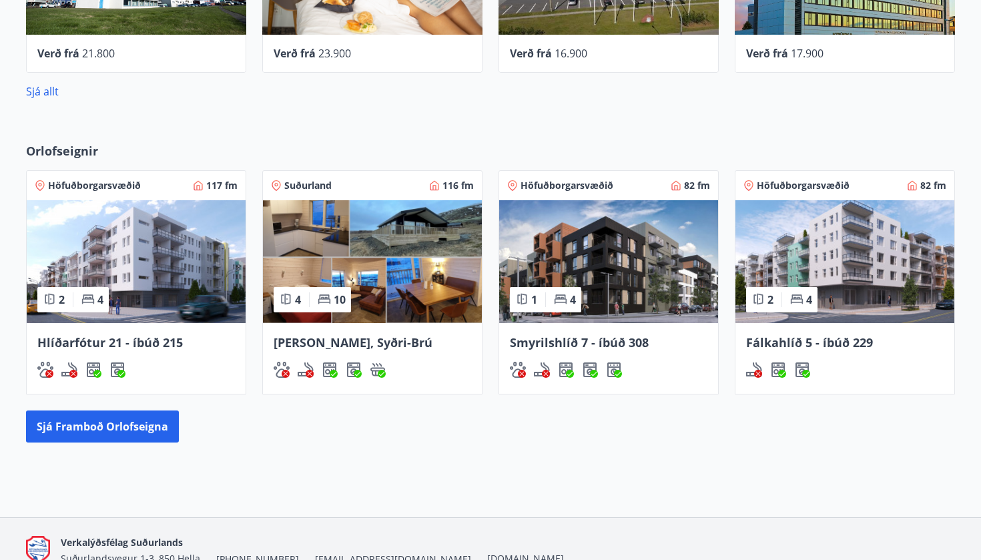
click at [783, 336] on span "Fálkahlíð 5 - íbúð 229" at bounding box center [809, 342] width 127 height 16
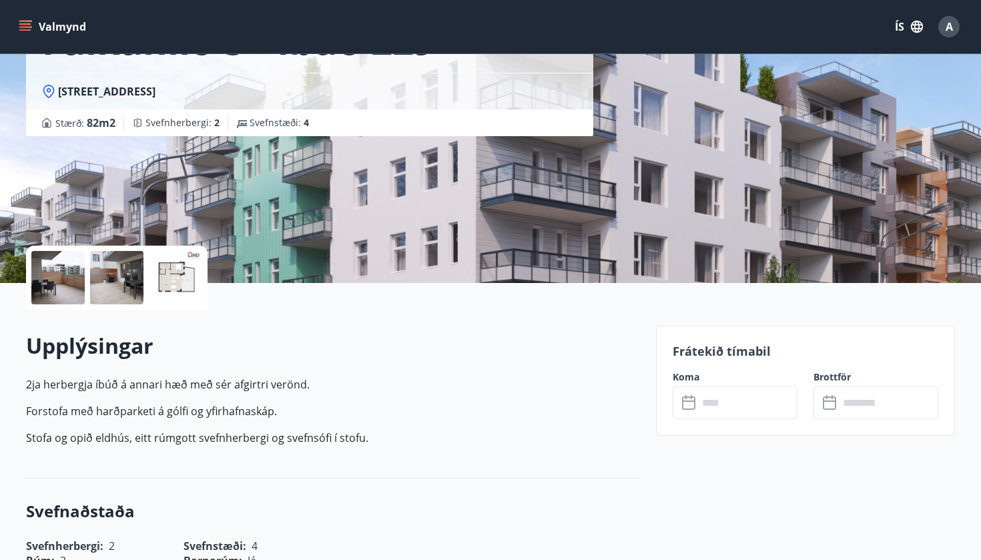
scroll to position [122, 0]
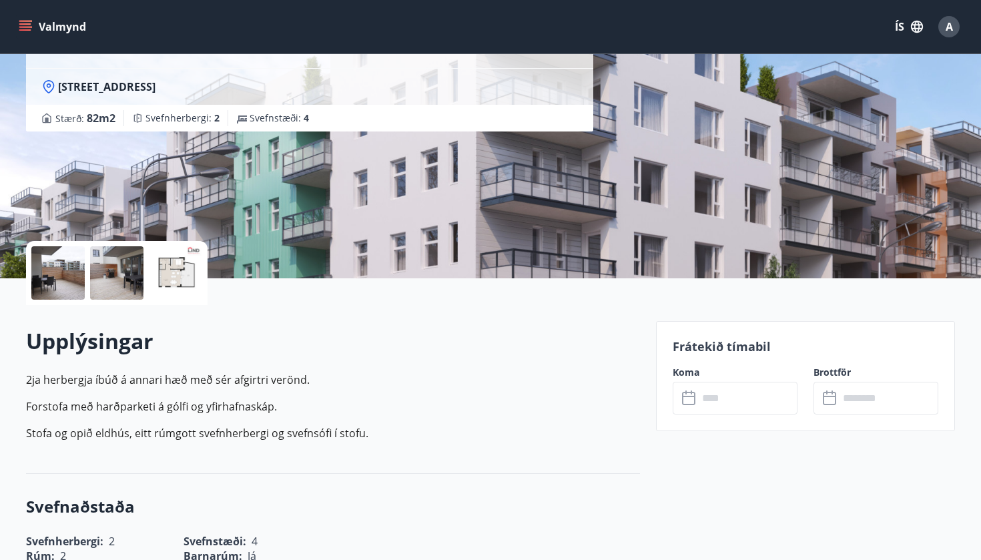
click at [757, 397] on input "text" at bounding box center [747, 398] width 99 height 33
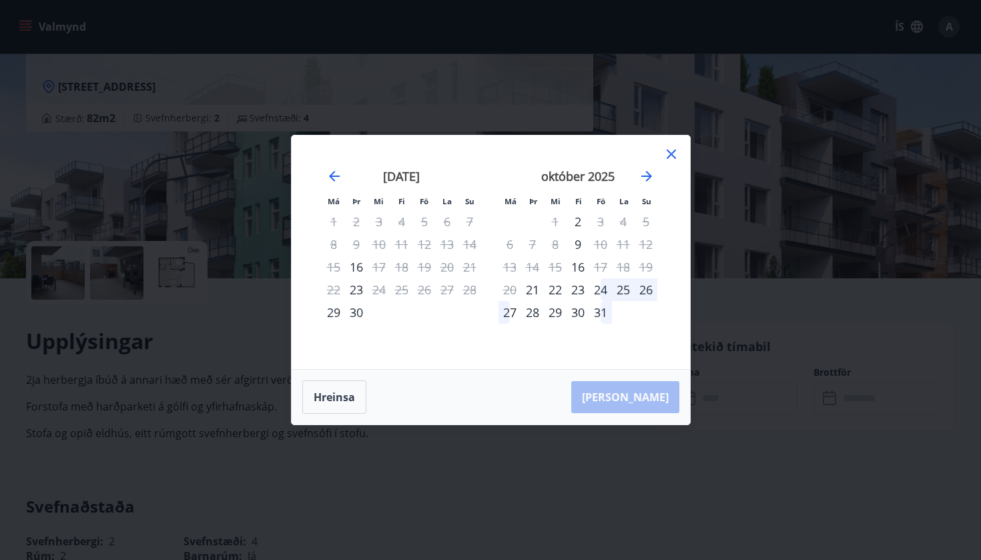
click at [673, 153] on icon at bounding box center [671, 154] width 16 height 16
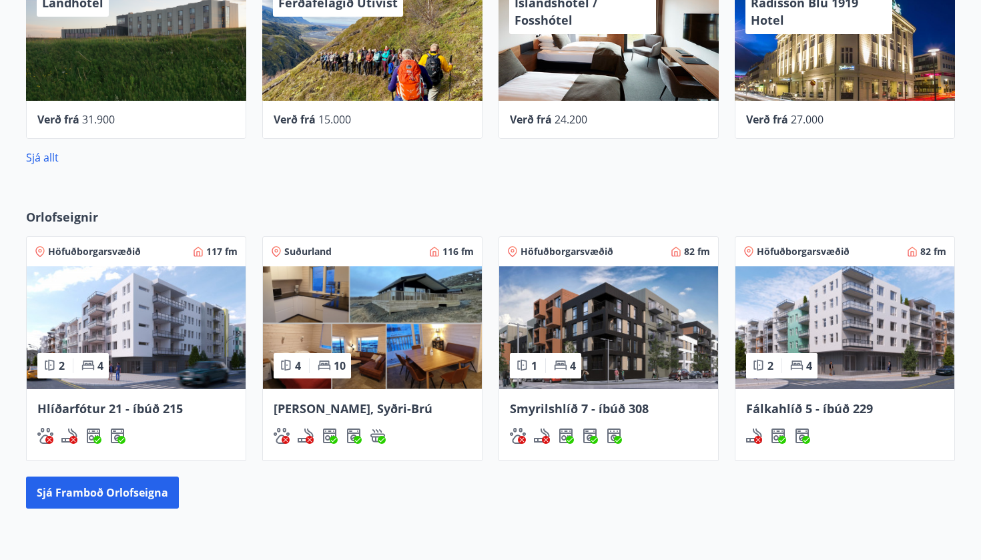
scroll to position [804, 0]
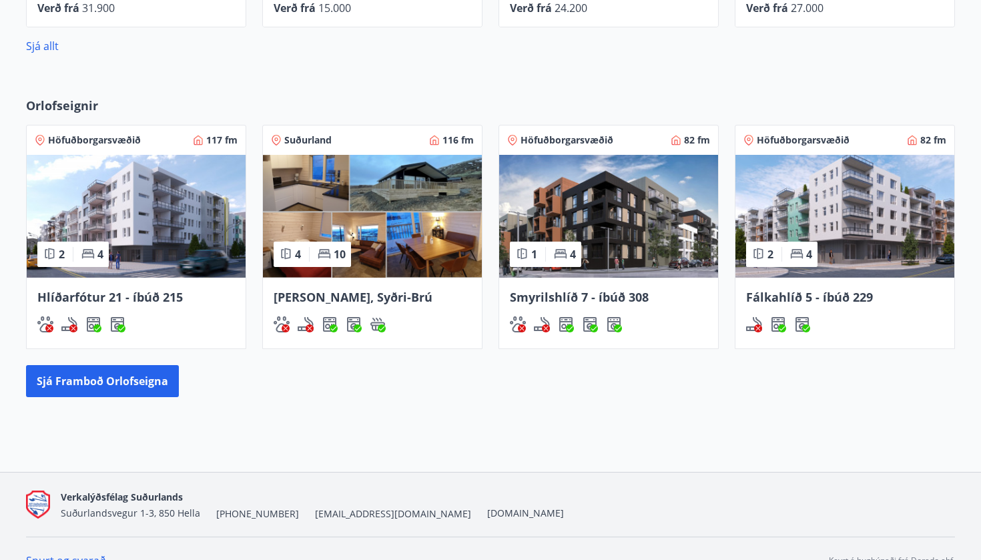
click at [573, 302] on span "Smyrilshlíð 7 - íbúð 308" at bounding box center [579, 297] width 139 height 16
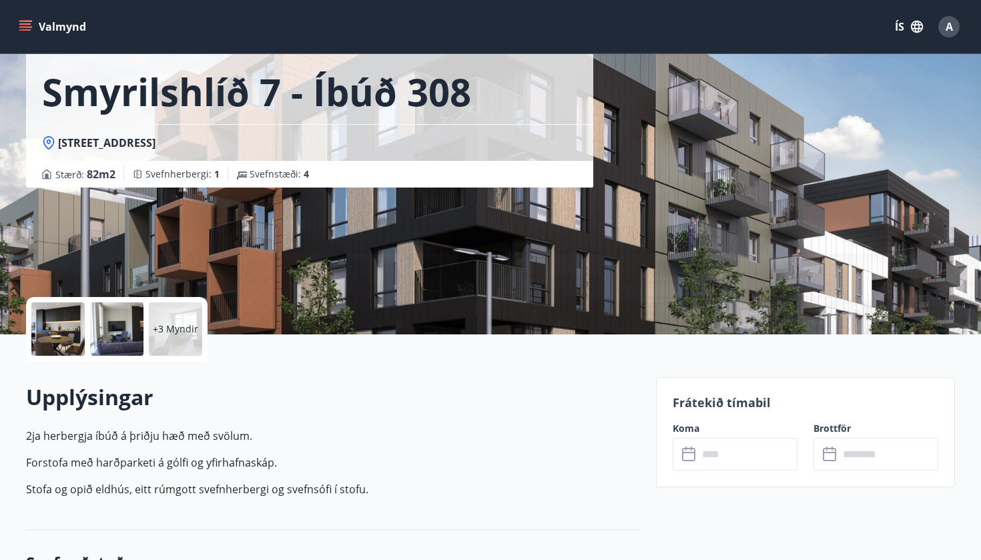
scroll to position [65, 0]
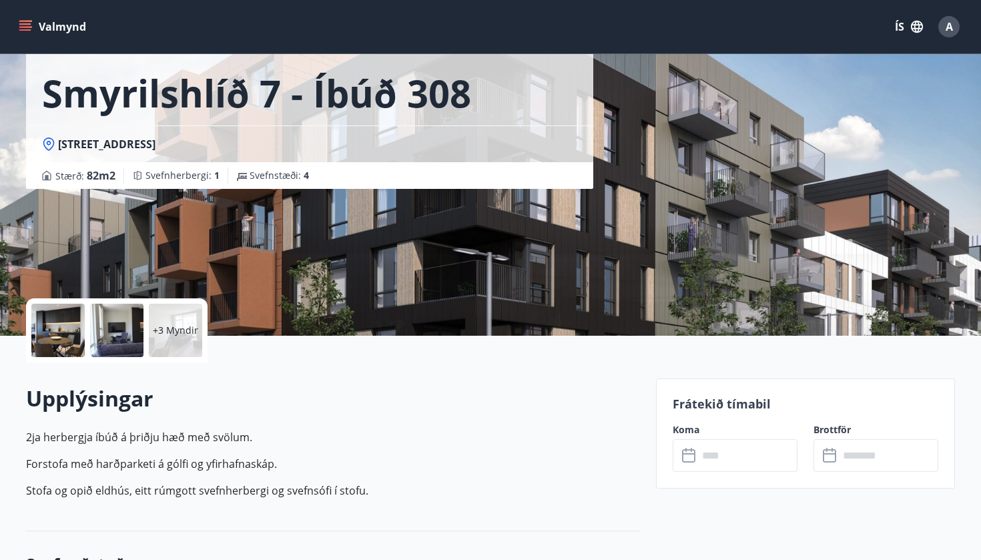
click at [699, 448] on input "text" at bounding box center [747, 455] width 99 height 33
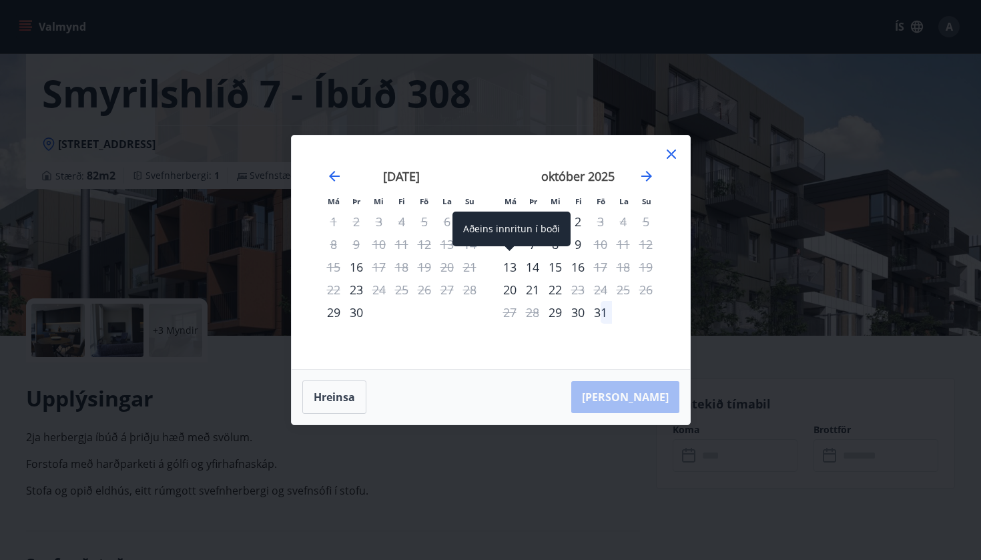
click at [514, 268] on div "13" at bounding box center [510, 267] width 23 height 23
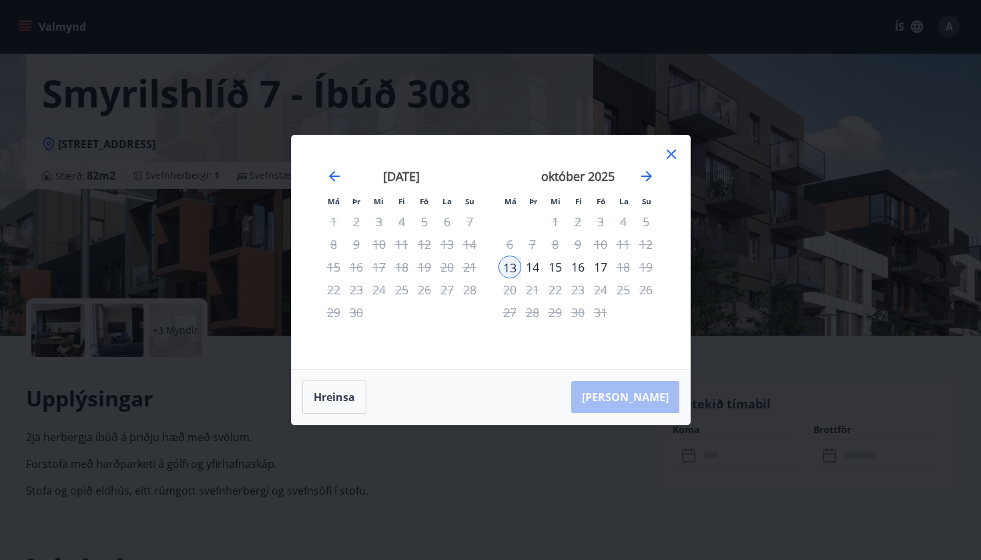
click at [534, 268] on div "14" at bounding box center [532, 267] width 23 height 23
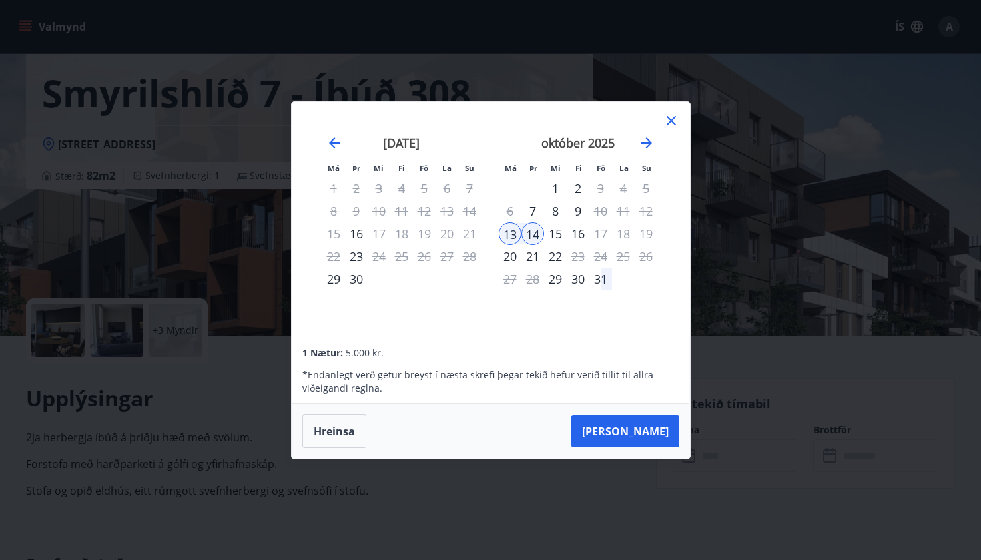
click at [562, 234] on div "15" at bounding box center [555, 233] width 23 height 23
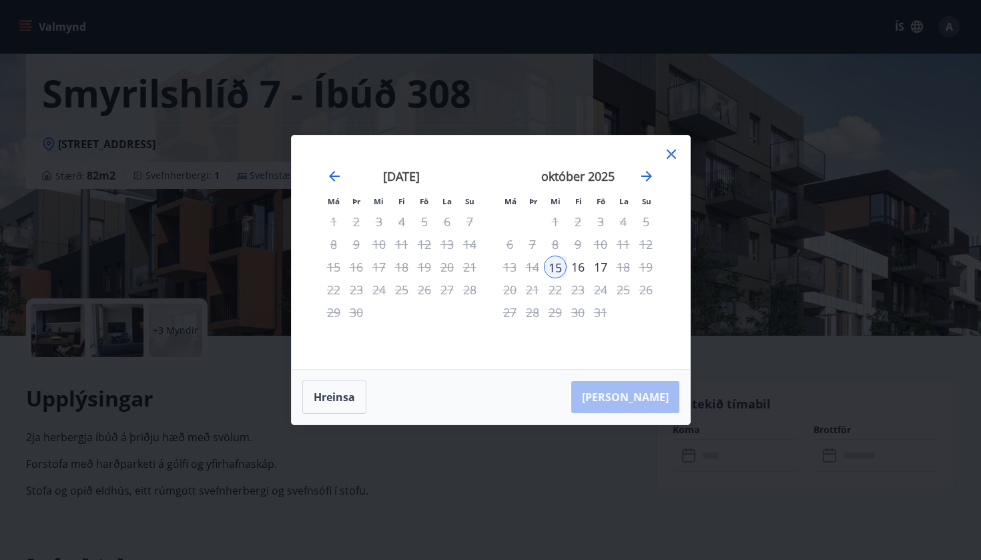
click at [513, 269] on div "13" at bounding box center [510, 267] width 23 height 23
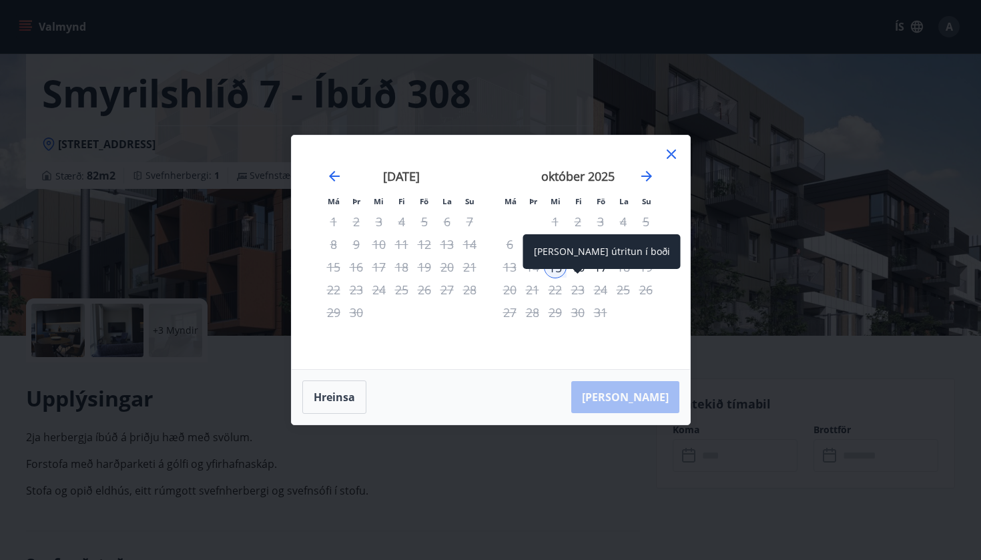
click at [578, 268] on div "[PERSON_NAME] útritun í boði" at bounding box center [601, 251] width 157 height 35
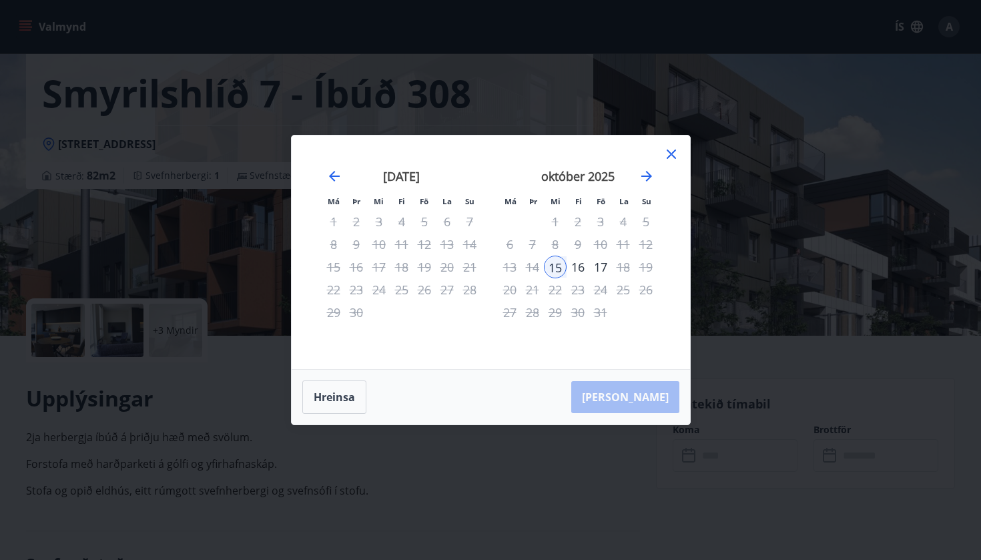
click at [587, 275] on div "16" at bounding box center [578, 267] width 23 height 23
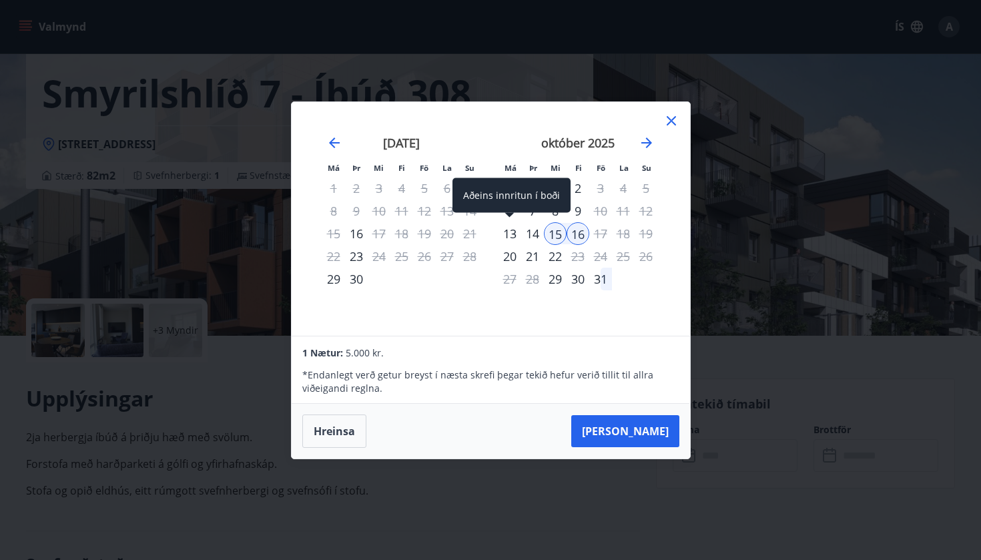
click at [515, 230] on div "13" at bounding box center [510, 233] width 23 height 23
click at [536, 231] on div "14" at bounding box center [532, 233] width 23 height 23
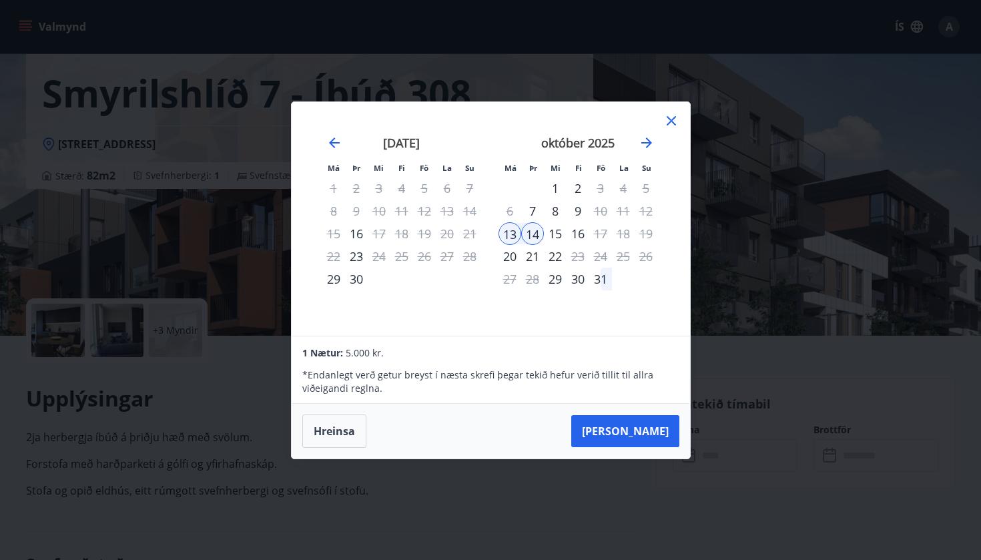
click at [673, 117] on icon at bounding box center [671, 121] width 16 height 16
